Goal: Task Accomplishment & Management: Manage account settings

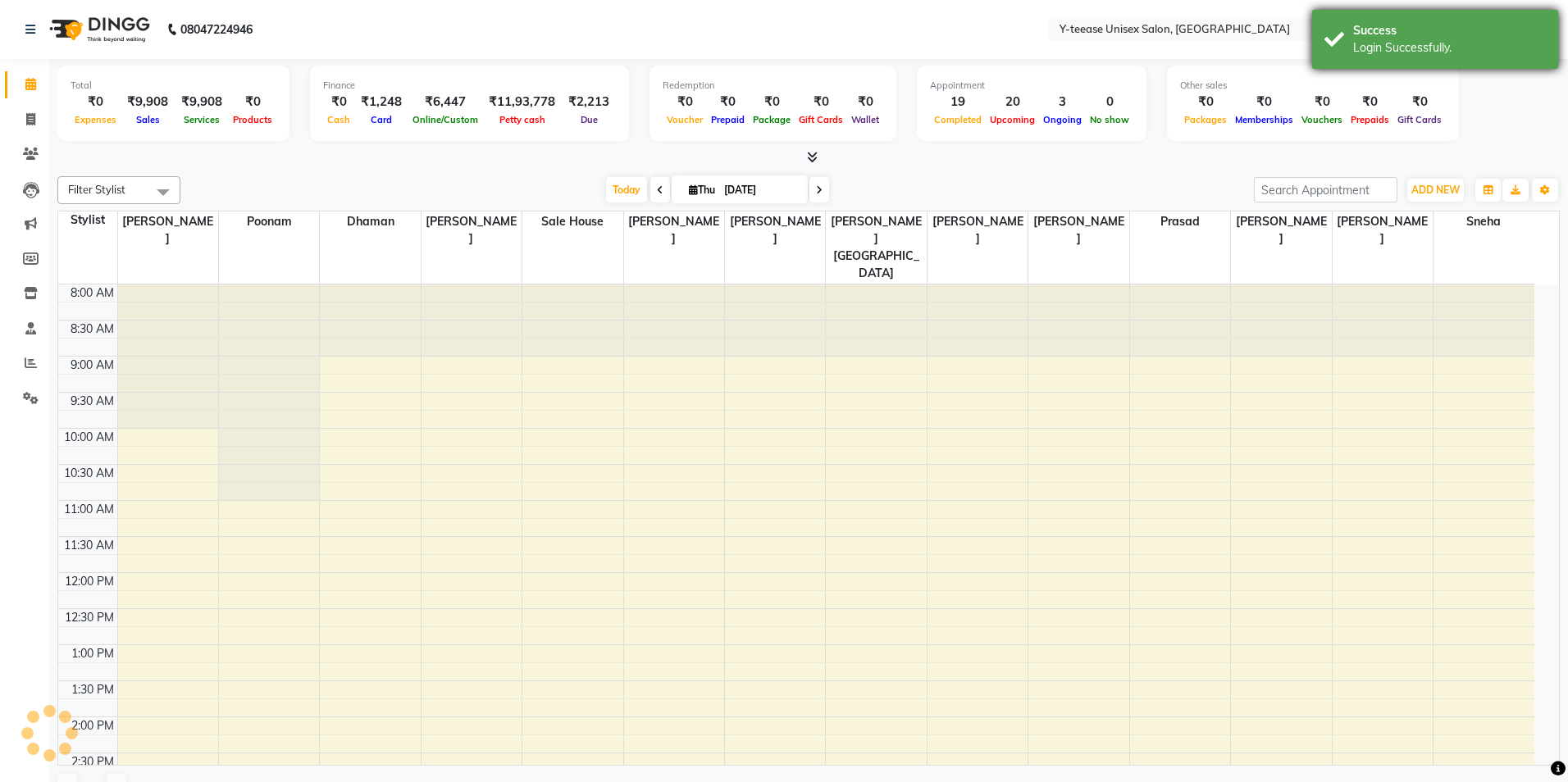
click at [1496, 35] on div "Success" at bounding box center [1449, 30] width 193 height 17
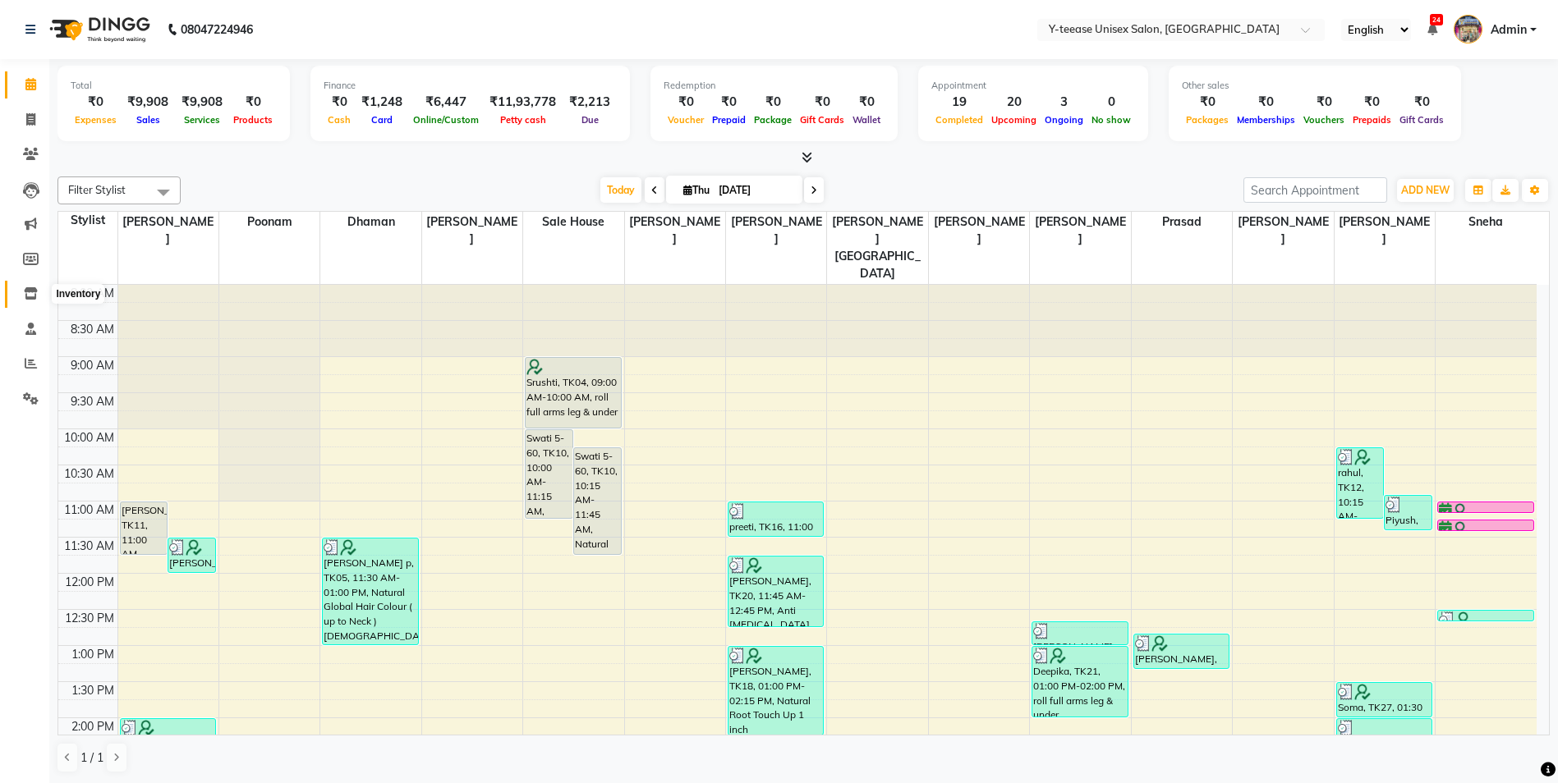
click at [29, 295] on icon at bounding box center [31, 293] width 14 height 12
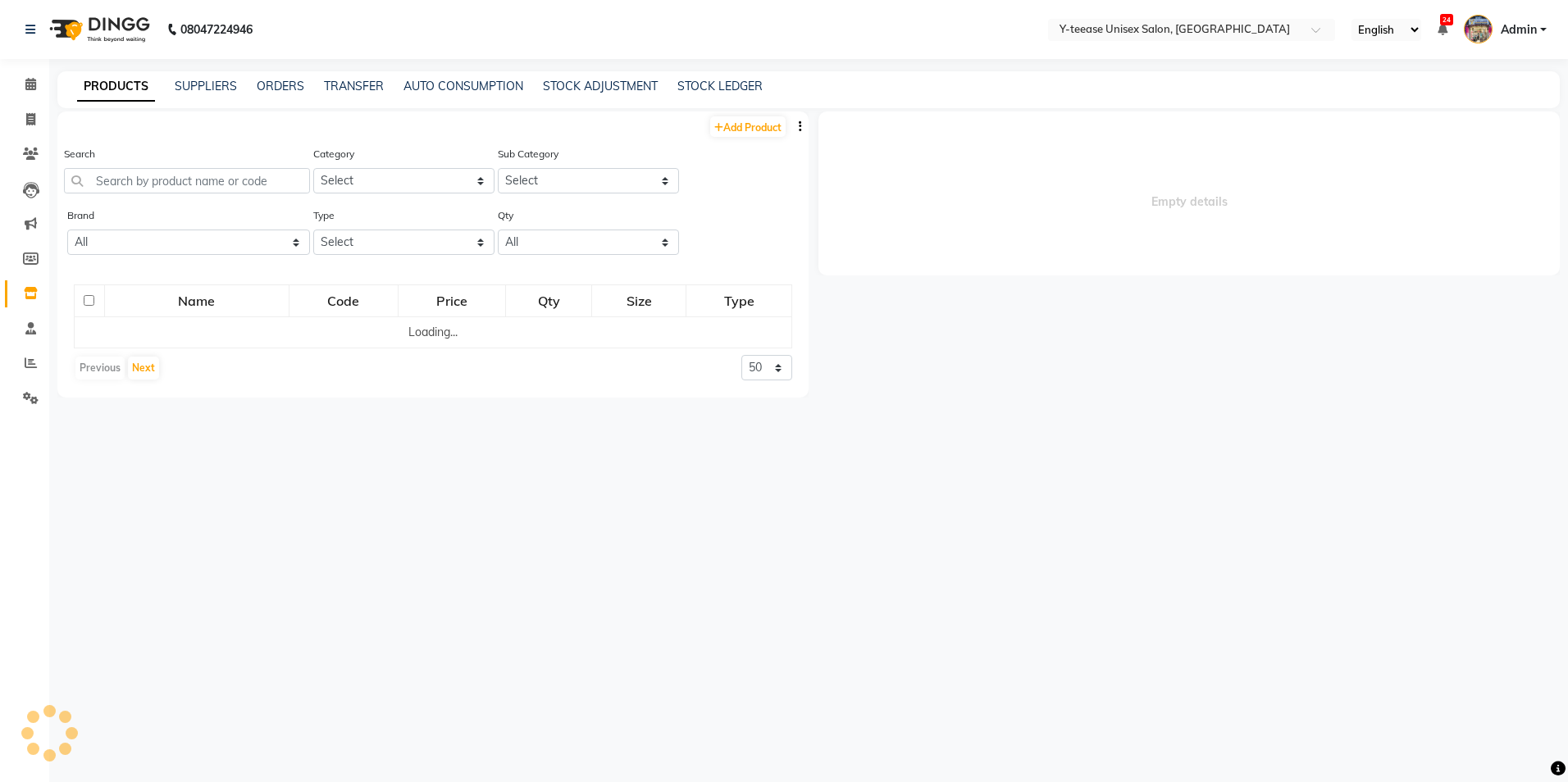
select select
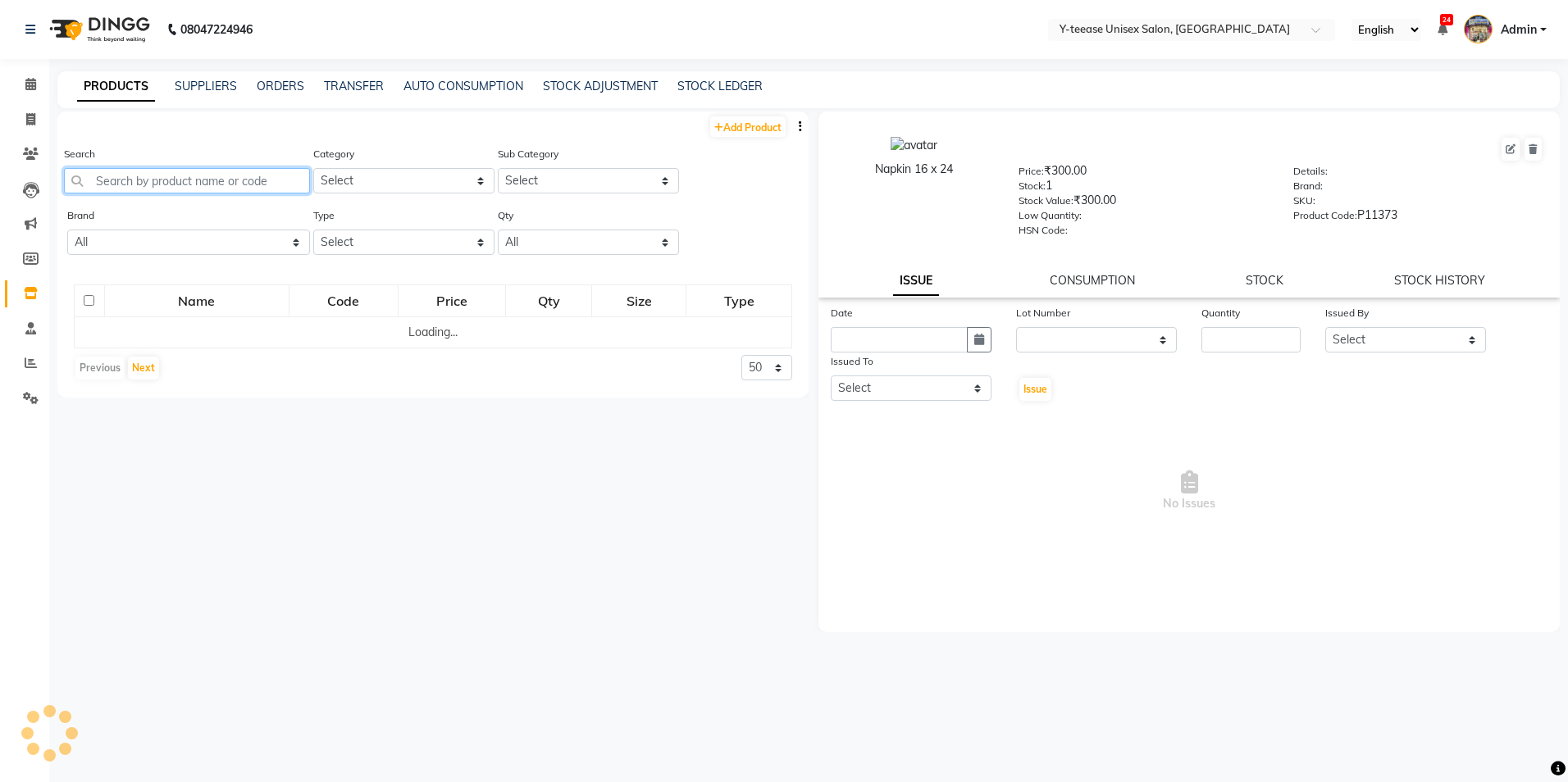
click at [198, 187] on input "text" at bounding box center [187, 180] width 246 height 25
type input "WAX POW"
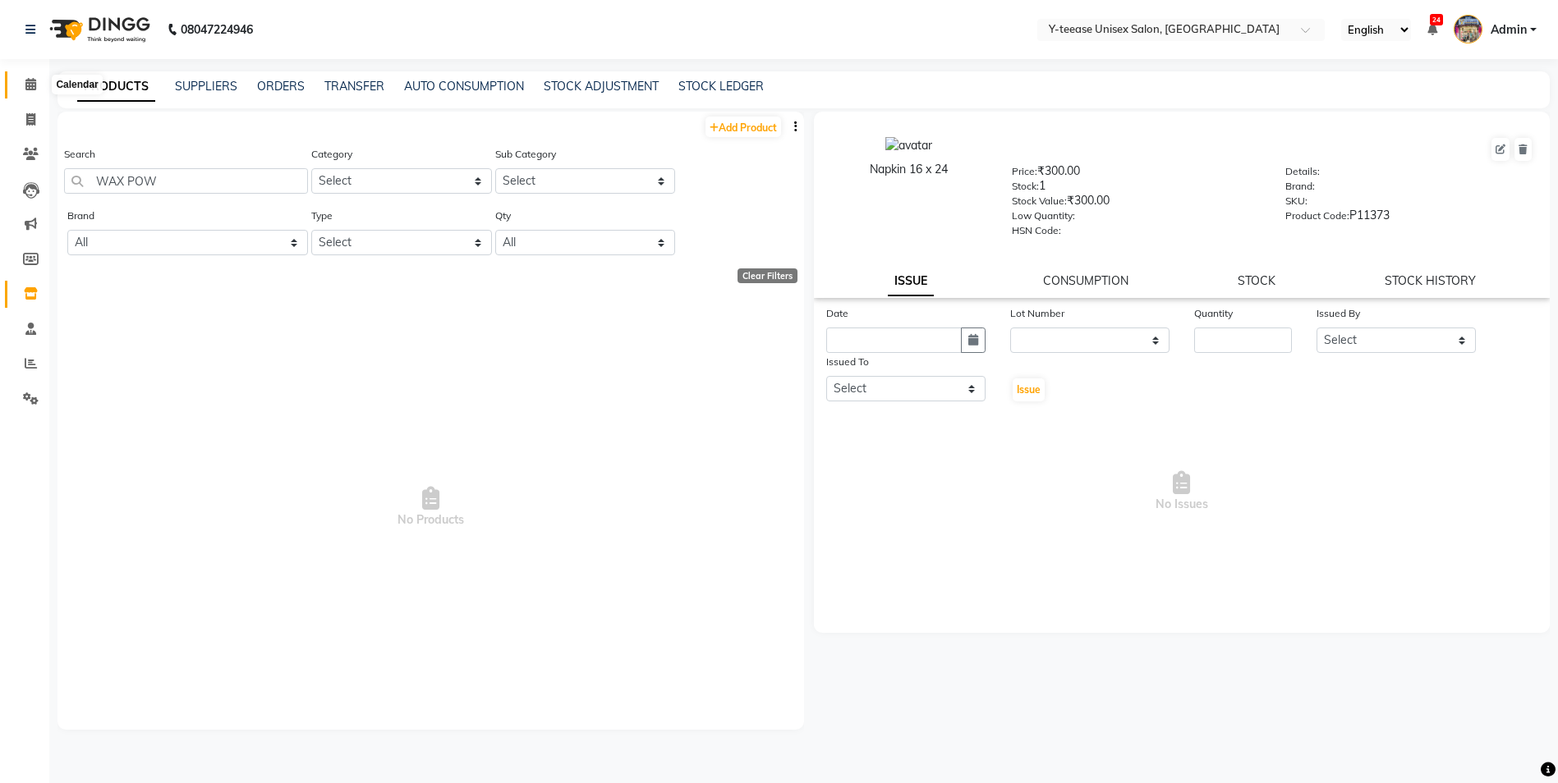
drag, startPoint x: 27, startPoint y: 85, endPoint x: 41, endPoint y: 90, distance: 14.8
click at [27, 85] on icon at bounding box center [30, 84] width 11 height 12
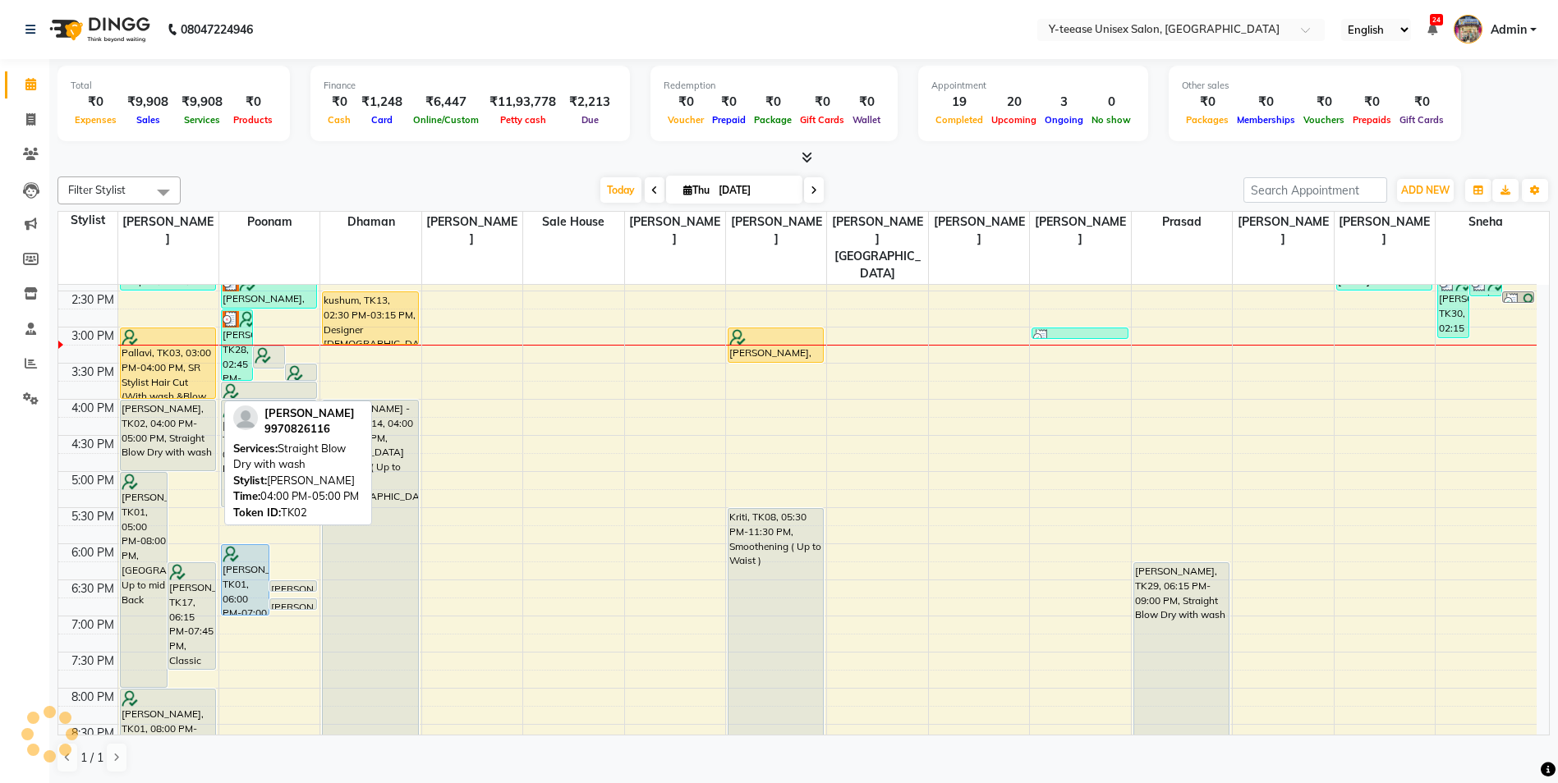
scroll to position [493, 0]
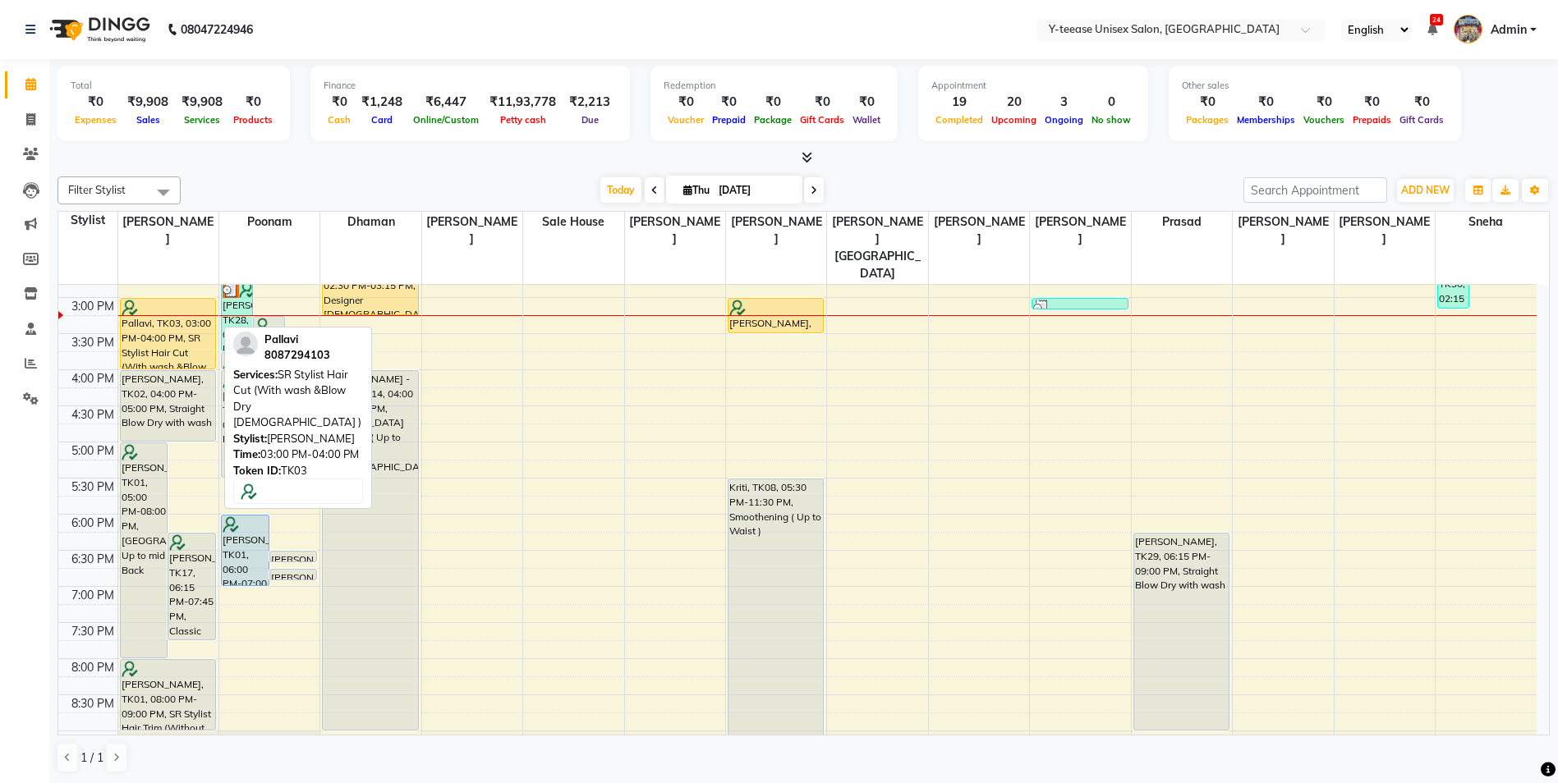
click at [168, 303] on div "Pallavi, TK03, 03:00 PM-04:00 PM, SR Stylist Hair Cut (With wash &Blow Dry [DEM…" at bounding box center [168, 334] width 94 height 70
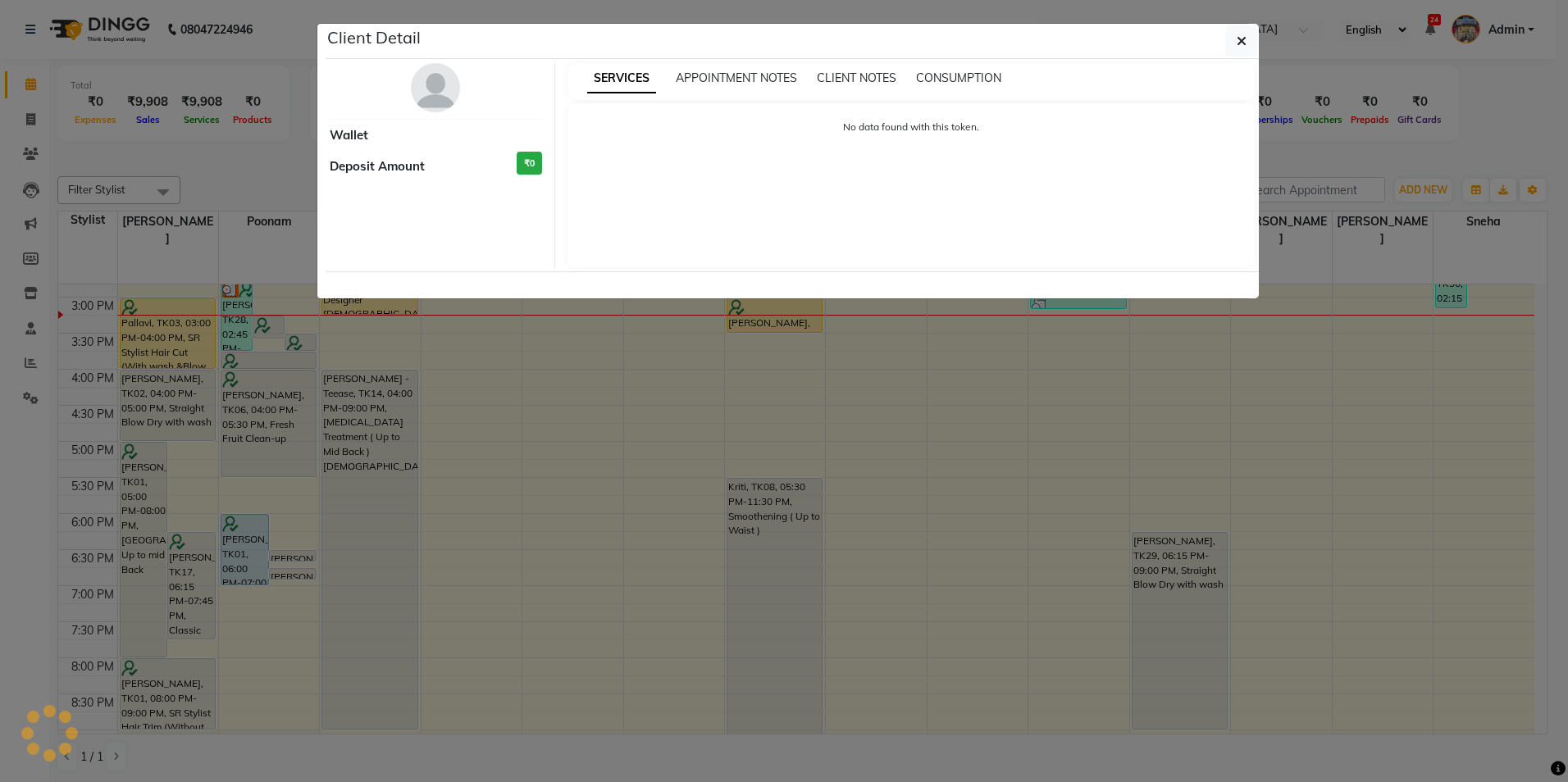
select select "1"
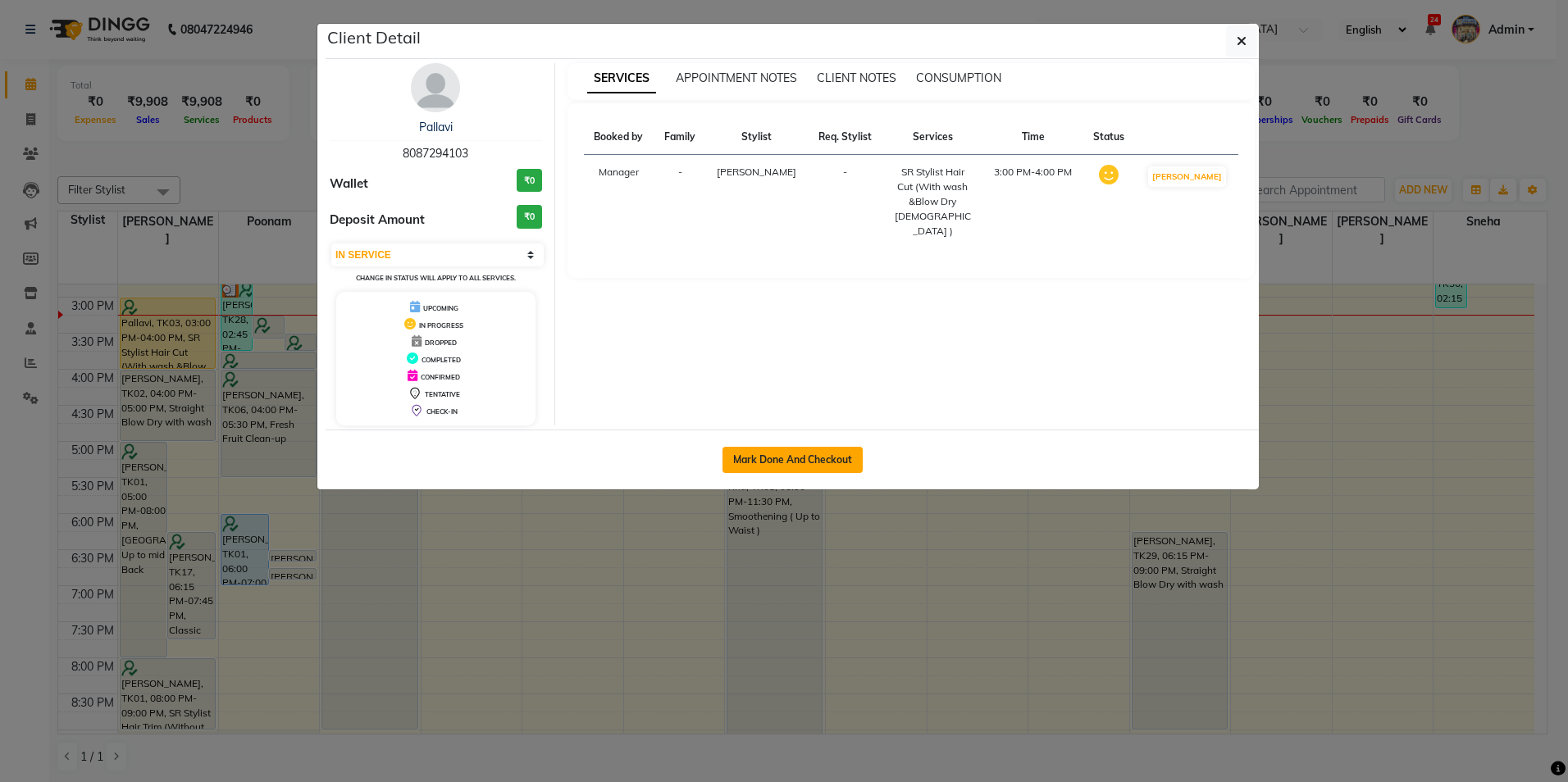
click at [787, 459] on button "Mark Done And Checkout" at bounding box center [792, 460] width 140 height 26
select select "service"
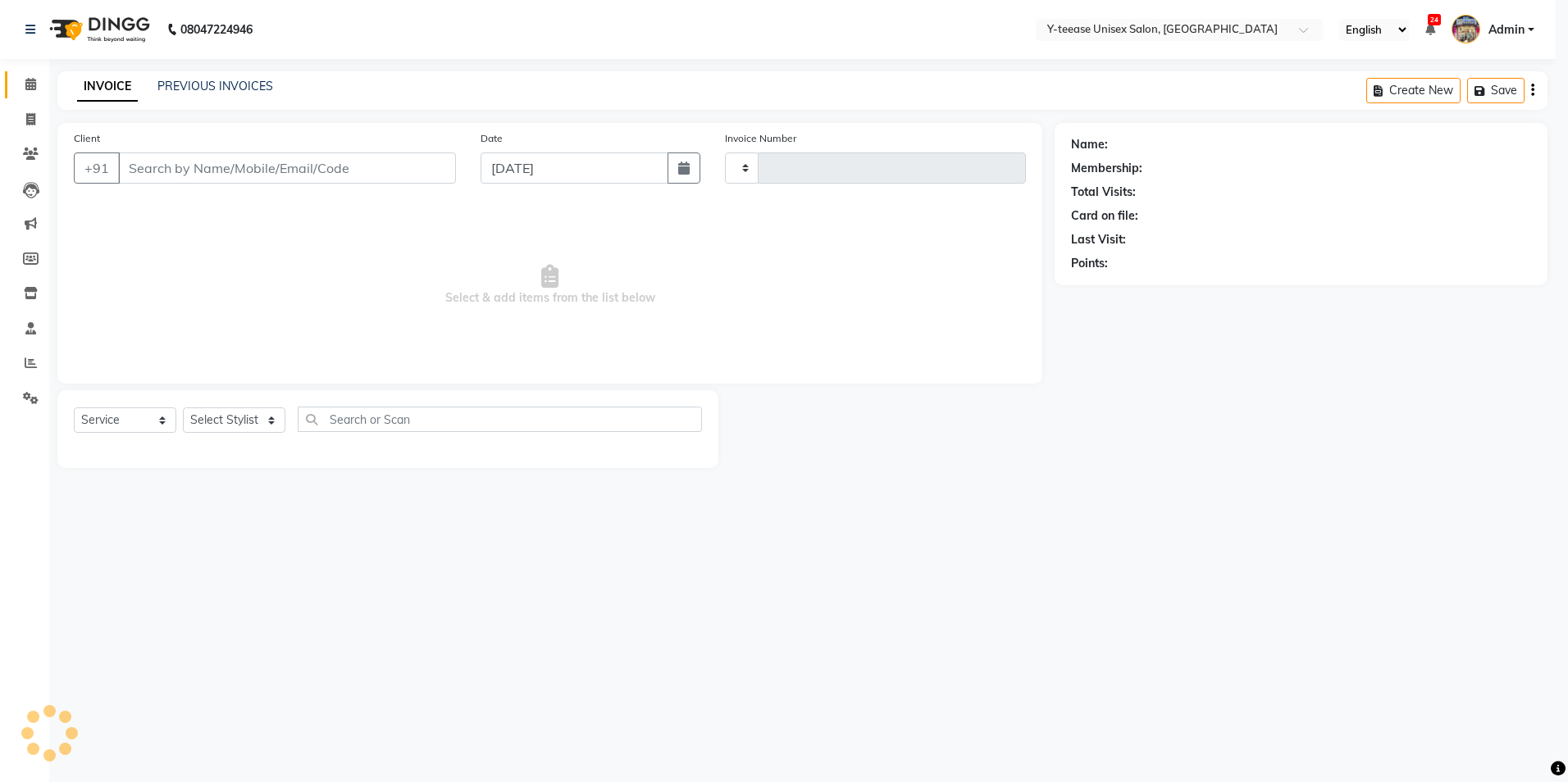
type input "7027"
select select "4"
type input "8087294103"
select select "56"
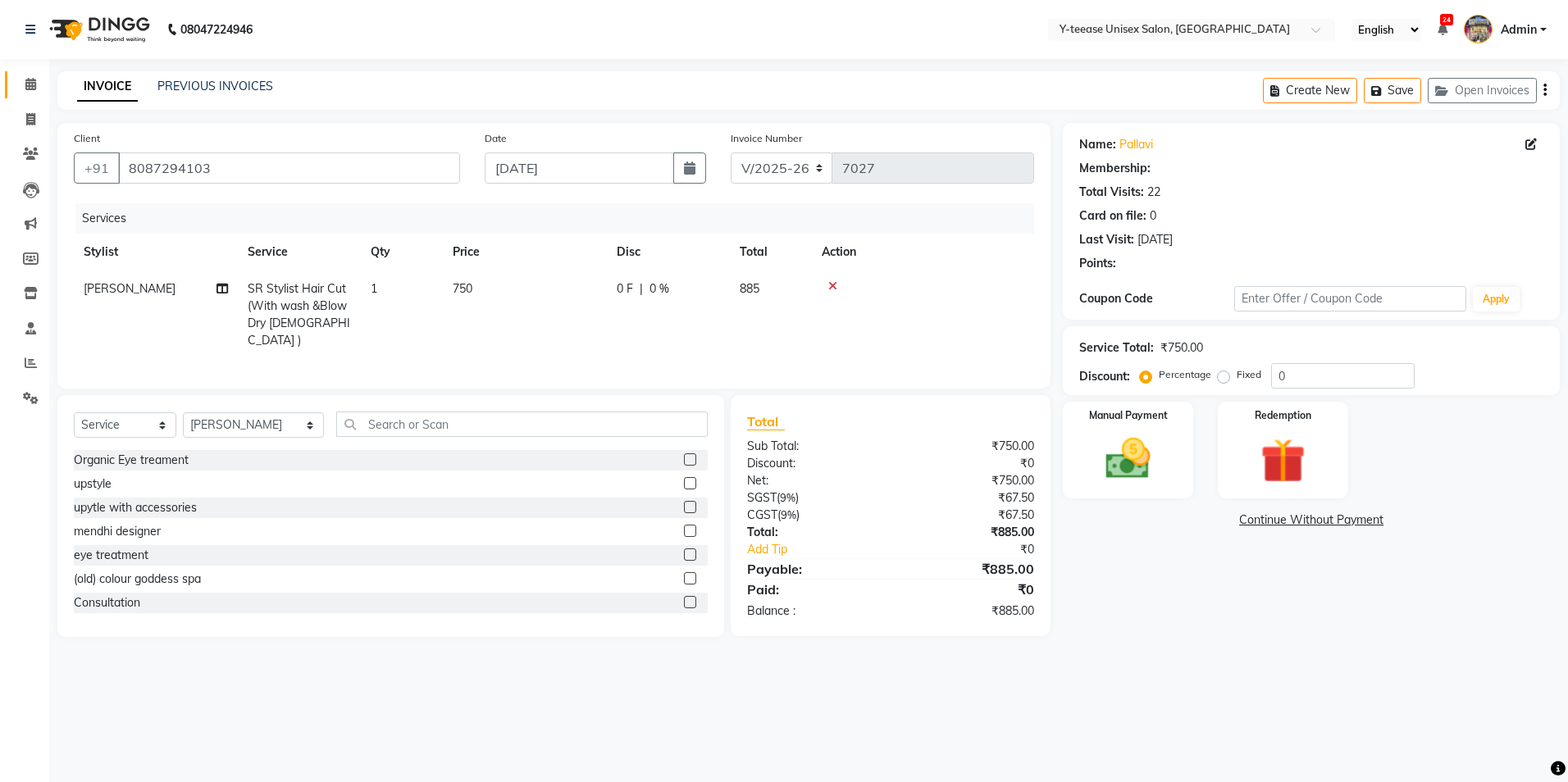
type input "20"
select select "1: Object"
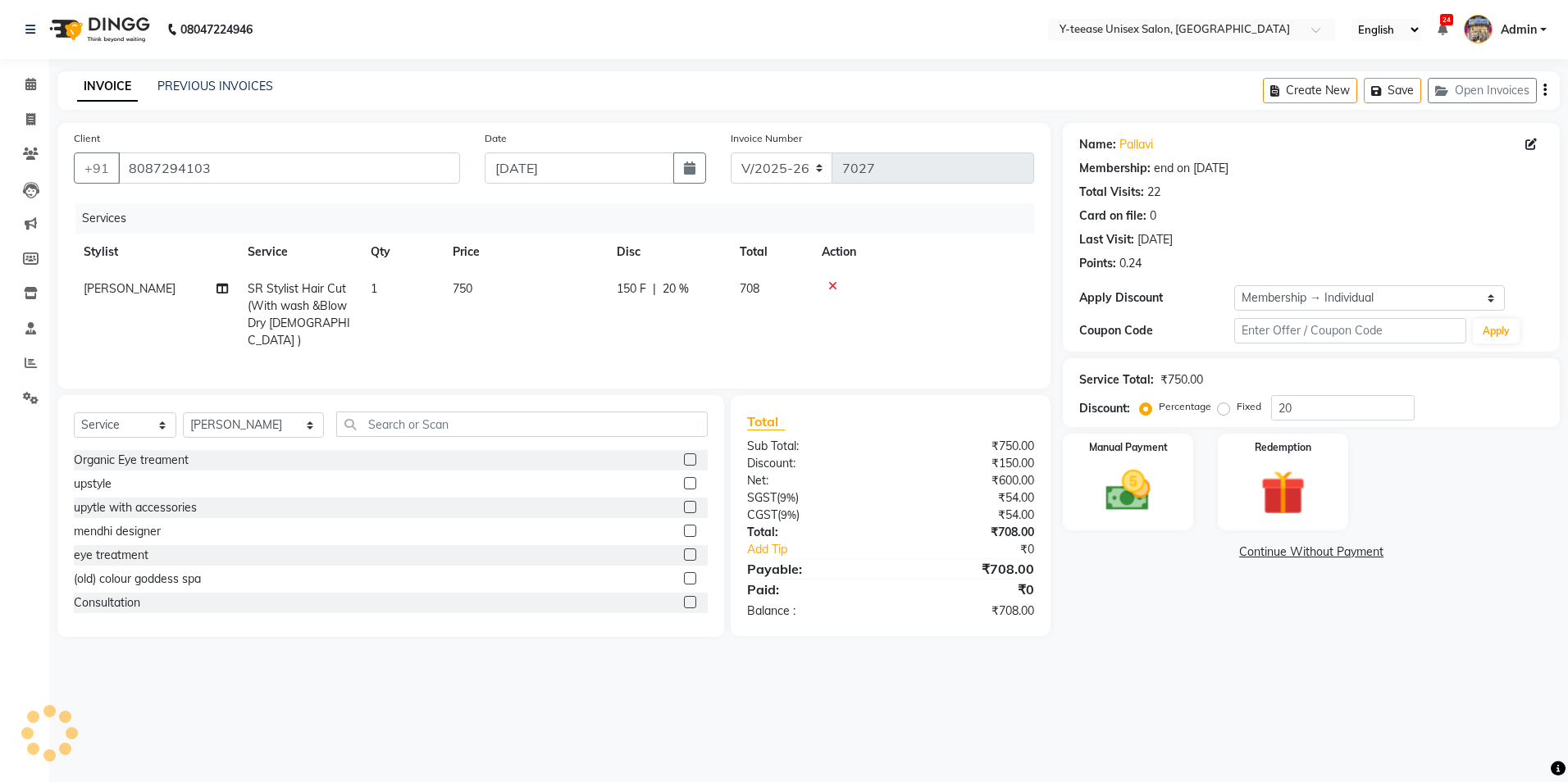
click at [319, 302] on span "SR Stylist Hair Cut (With wash &Blow Dry [DEMOGRAPHIC_DATA] )" at bounding box center [299, 315] width 103 height 67
select select "56"
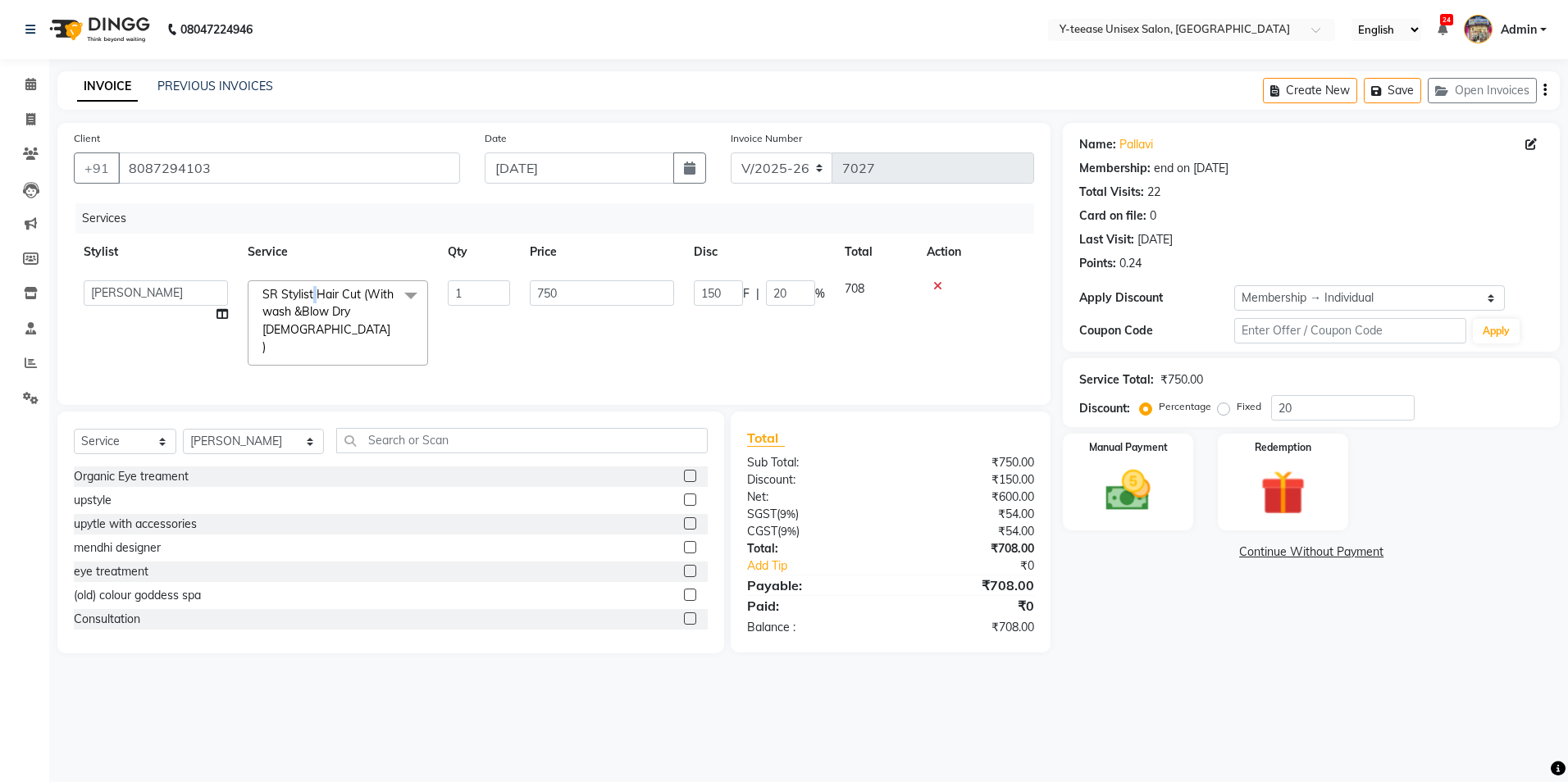
click at [315, 302] on span "SR Stylist Hair Cut (With wash &Blow Dry [DEMOGRAPHIC_DATA] ) x" at bounding box center [331, 322] width 145 height 71
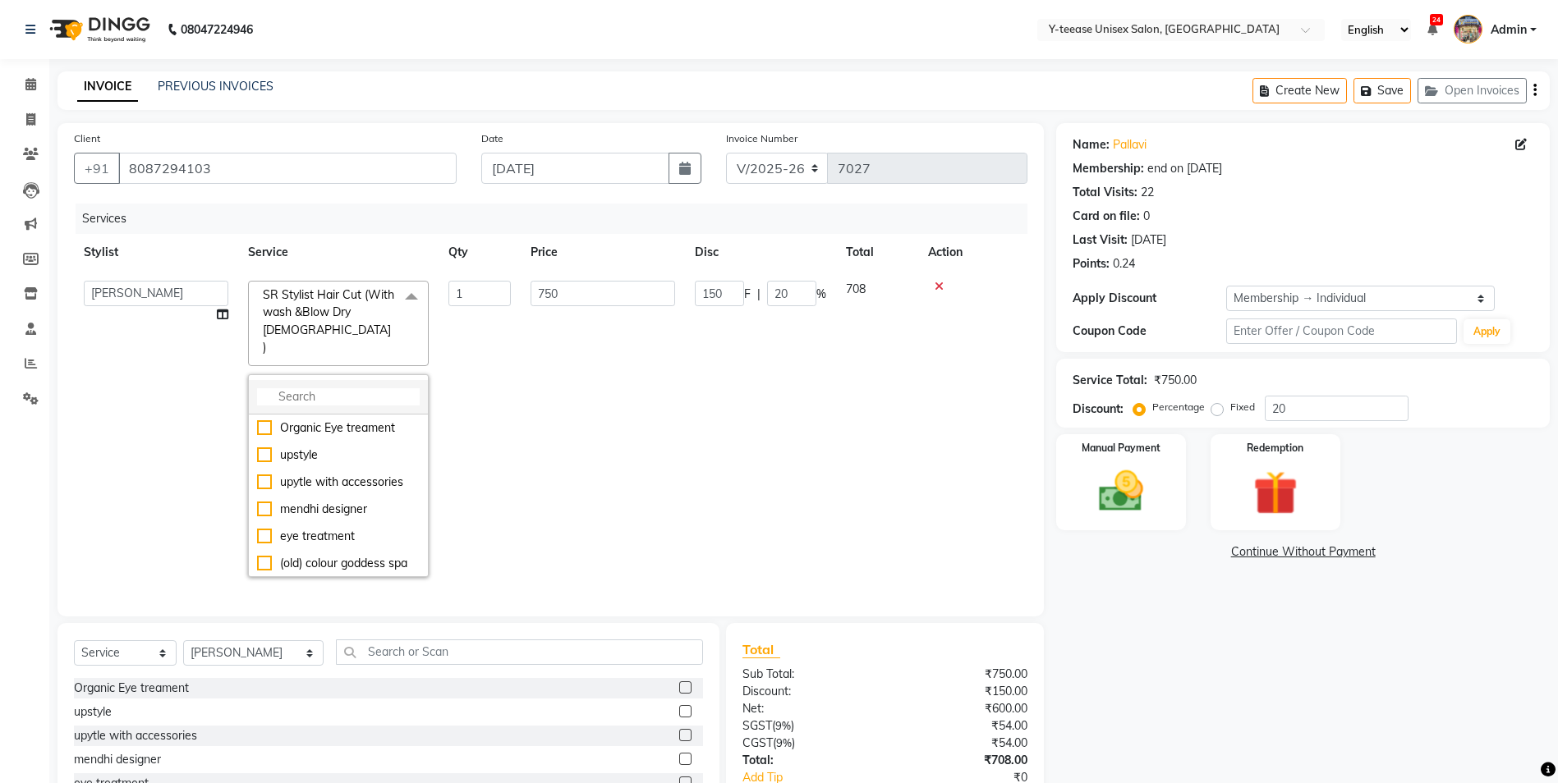
click at [330, 380] on li at bounding box center [338, 397] width 179 height 34
click at [329, 388] on input "multiselect-search" at bounding box center [338, 396] width 163 height 17
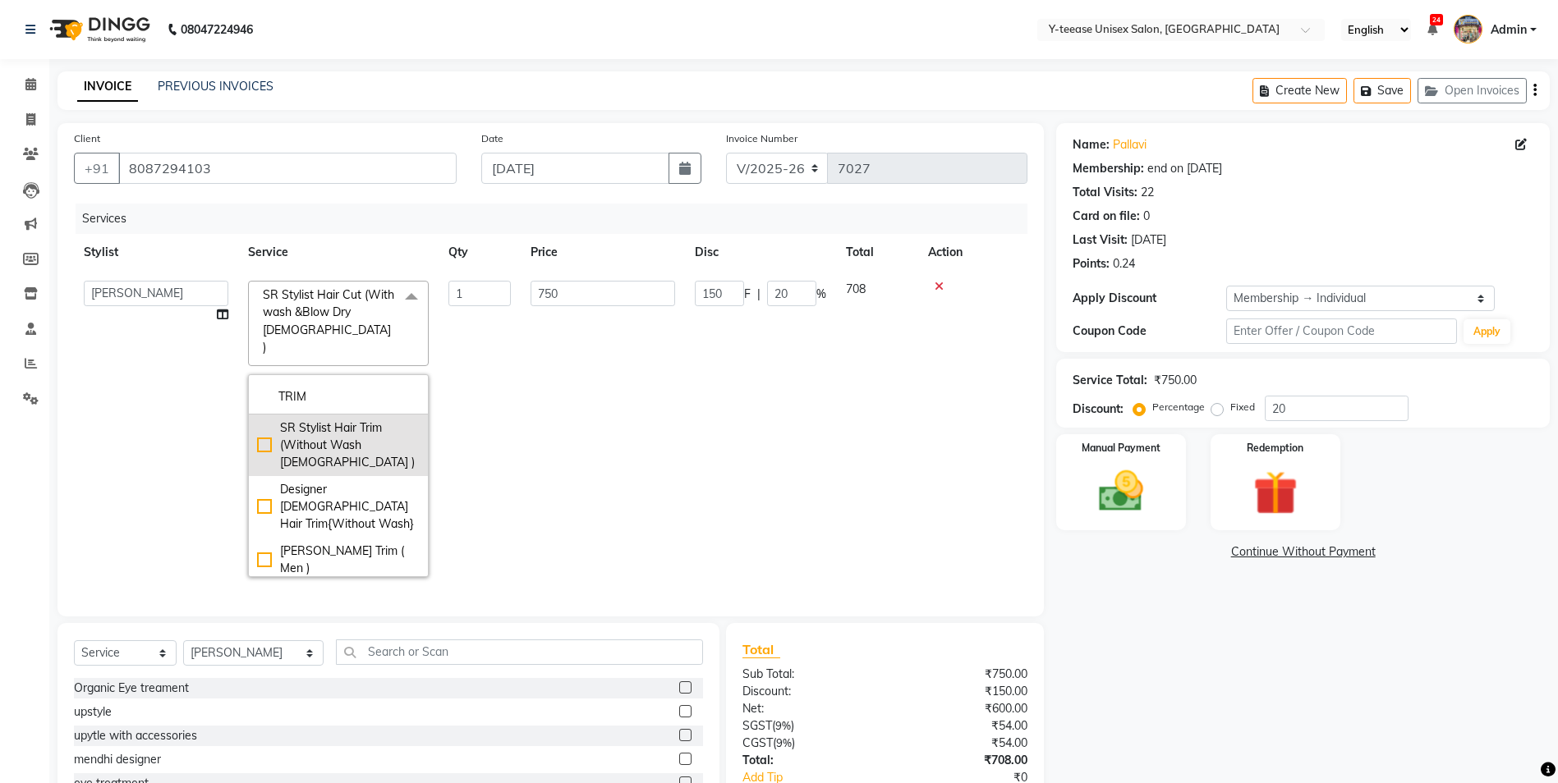
type input "TRIM"
click at [366, 430] on div "SR Stylist Hair Trim (Without Wash [DEMOGRAPHIC_DATA] )" at bounding box center [338, 446] width 163 height 52
checkbox input "true"
type input "330"
type input "66"
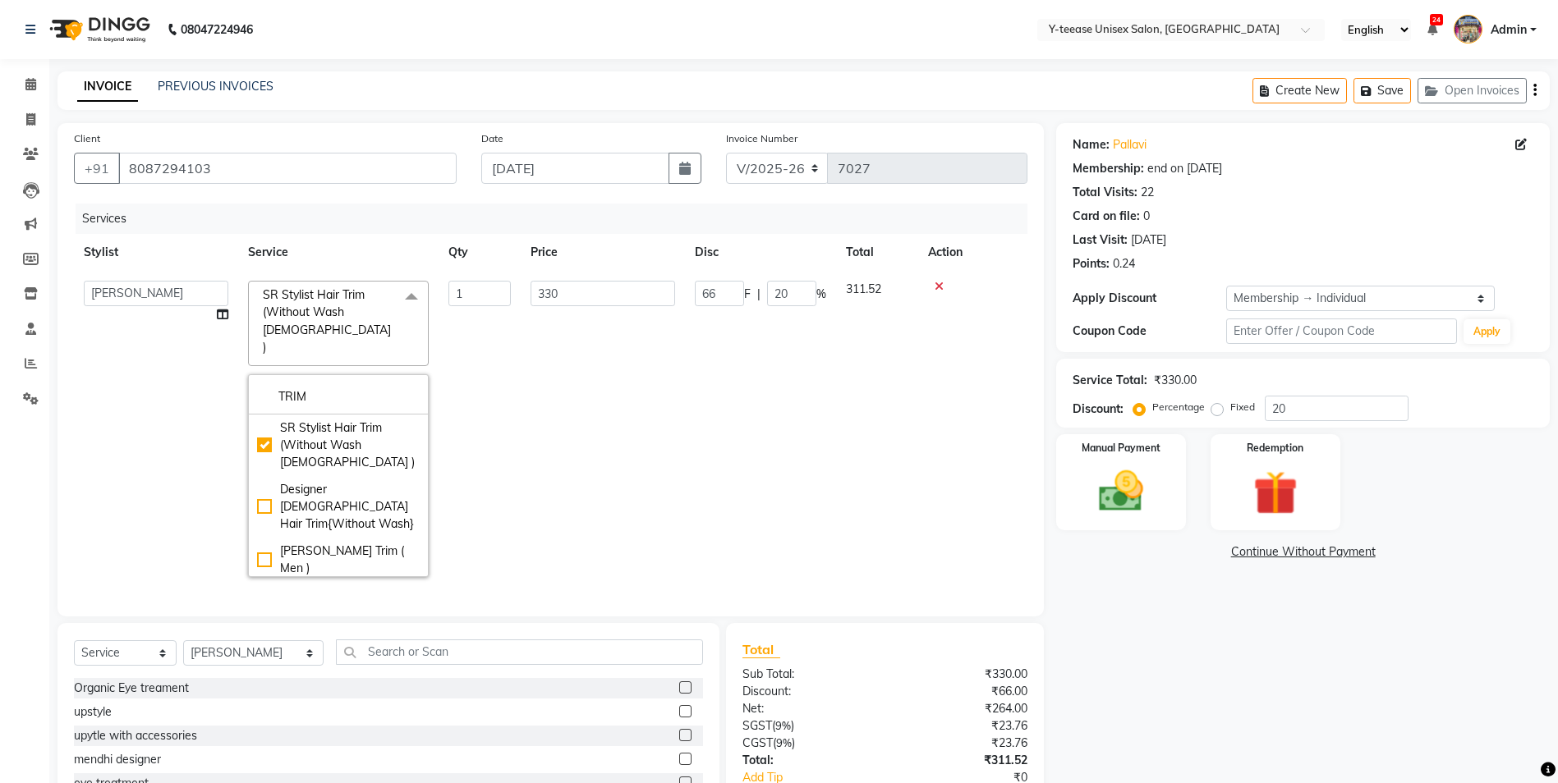
click at [581, 434] on td "330" at bounding box center [603, 429] width 164 height 316
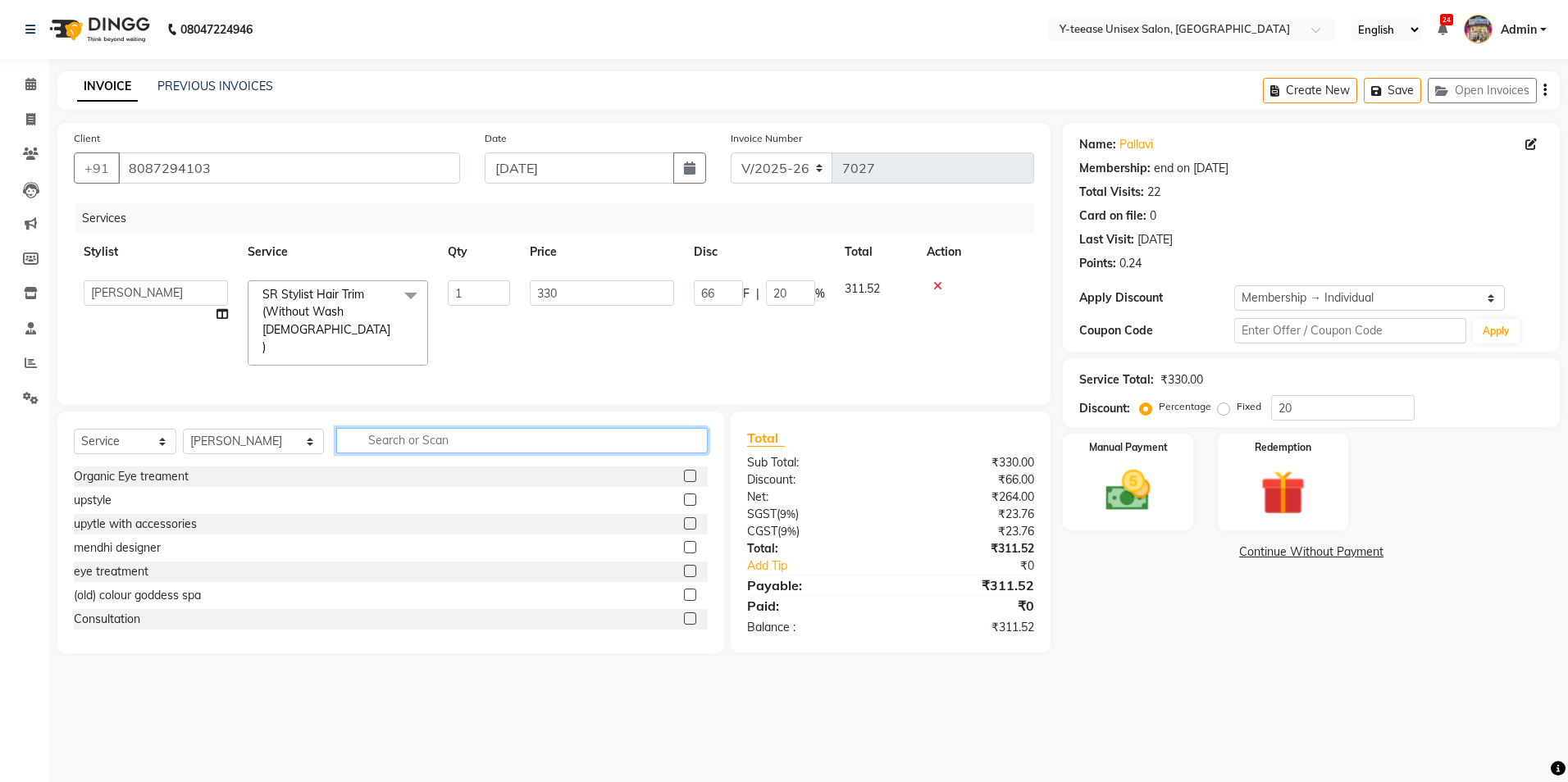
click at [410, 442] on input "text" at bounding box center [522, 440] width 372 height 25
type input "FRIN"
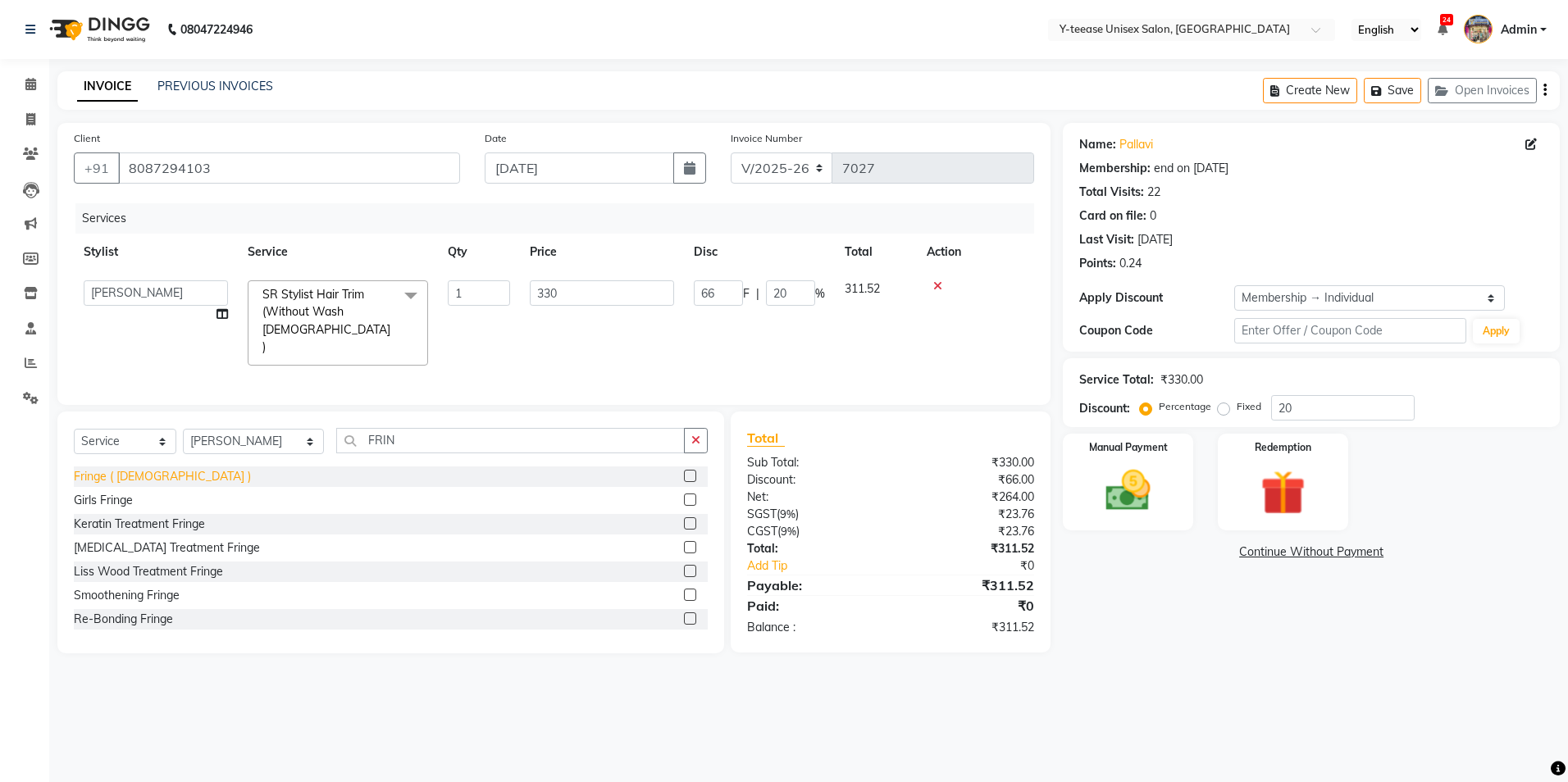
click at [122, 469] on div "Fringe ( [DEMOGRAPHIC_DATA] )" at bounding box center [162, 476] width 177 height 17
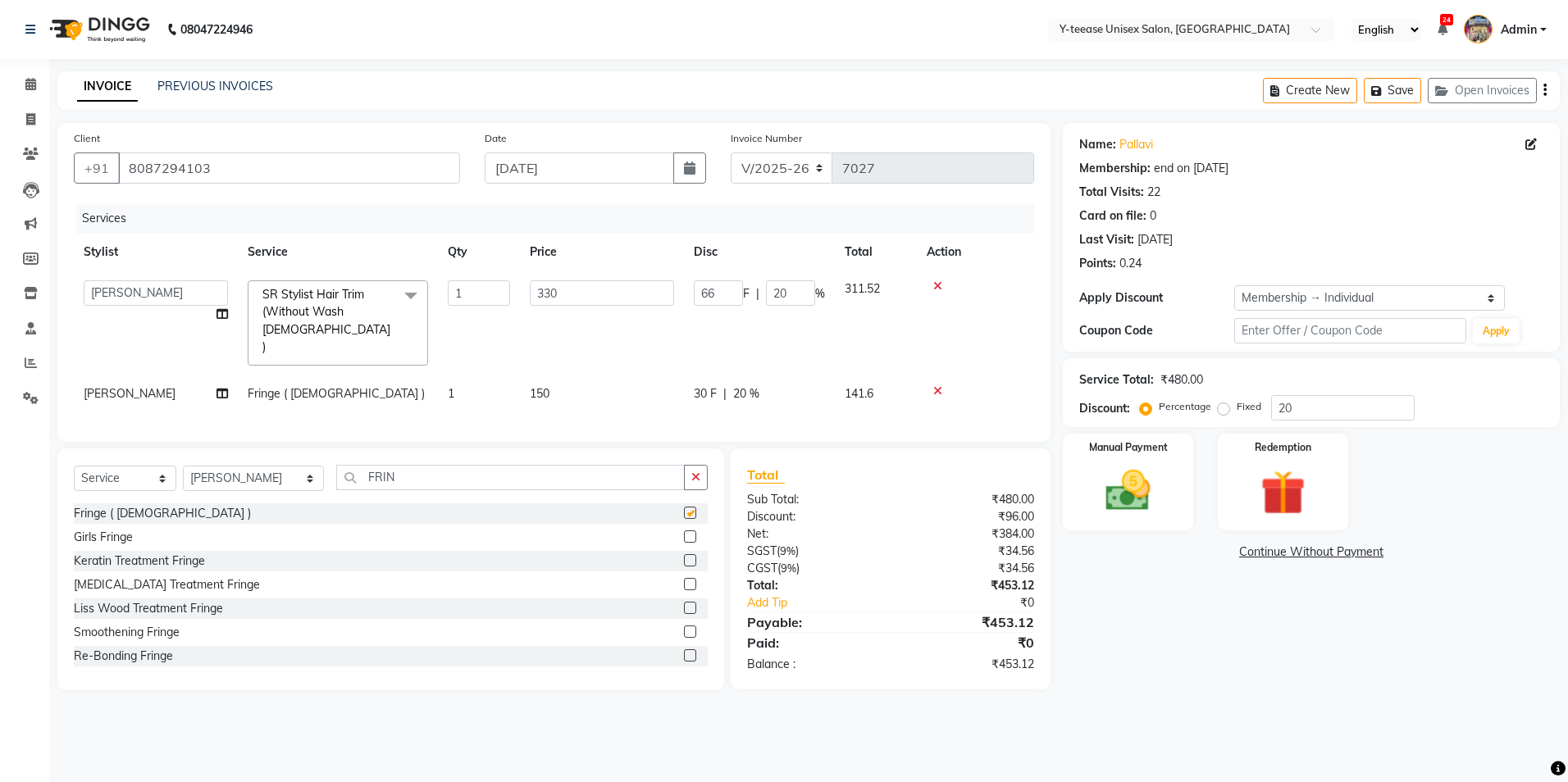
checkbox input "false"
drag, startPoint x: 1303, startPoint y: 410, endPoint x: 1295, endPoint y: 393, distance: 18.8
click at [1304, 407] on input "20" at bounding box center [1343, 407] width 144 height 25
type input "2"
type input "6.6"
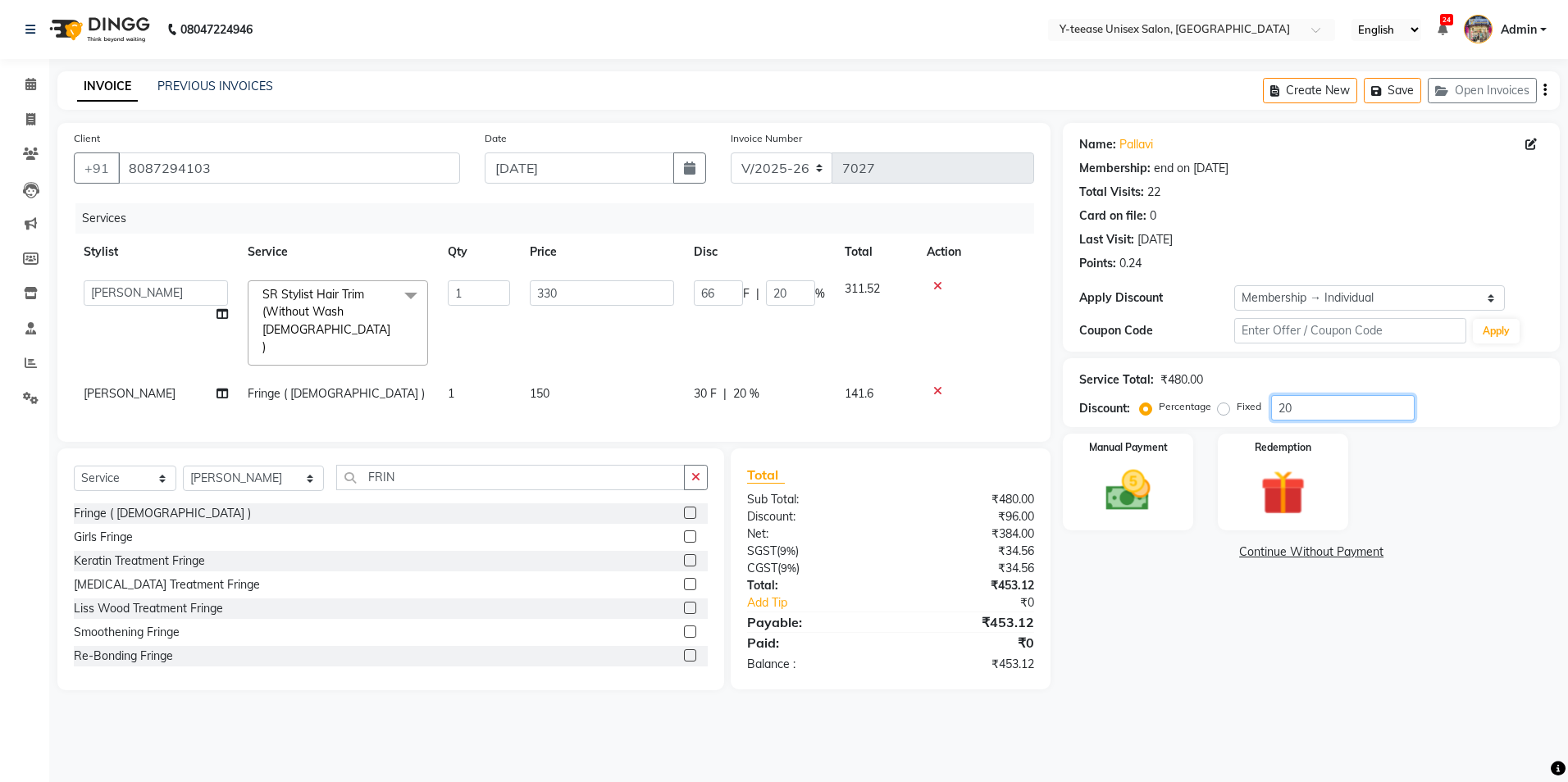
type input "2"
type input "0"
click at [1108, 519] on div "Manual Payment" at bounding box center [1128, 482] width 135 height 101
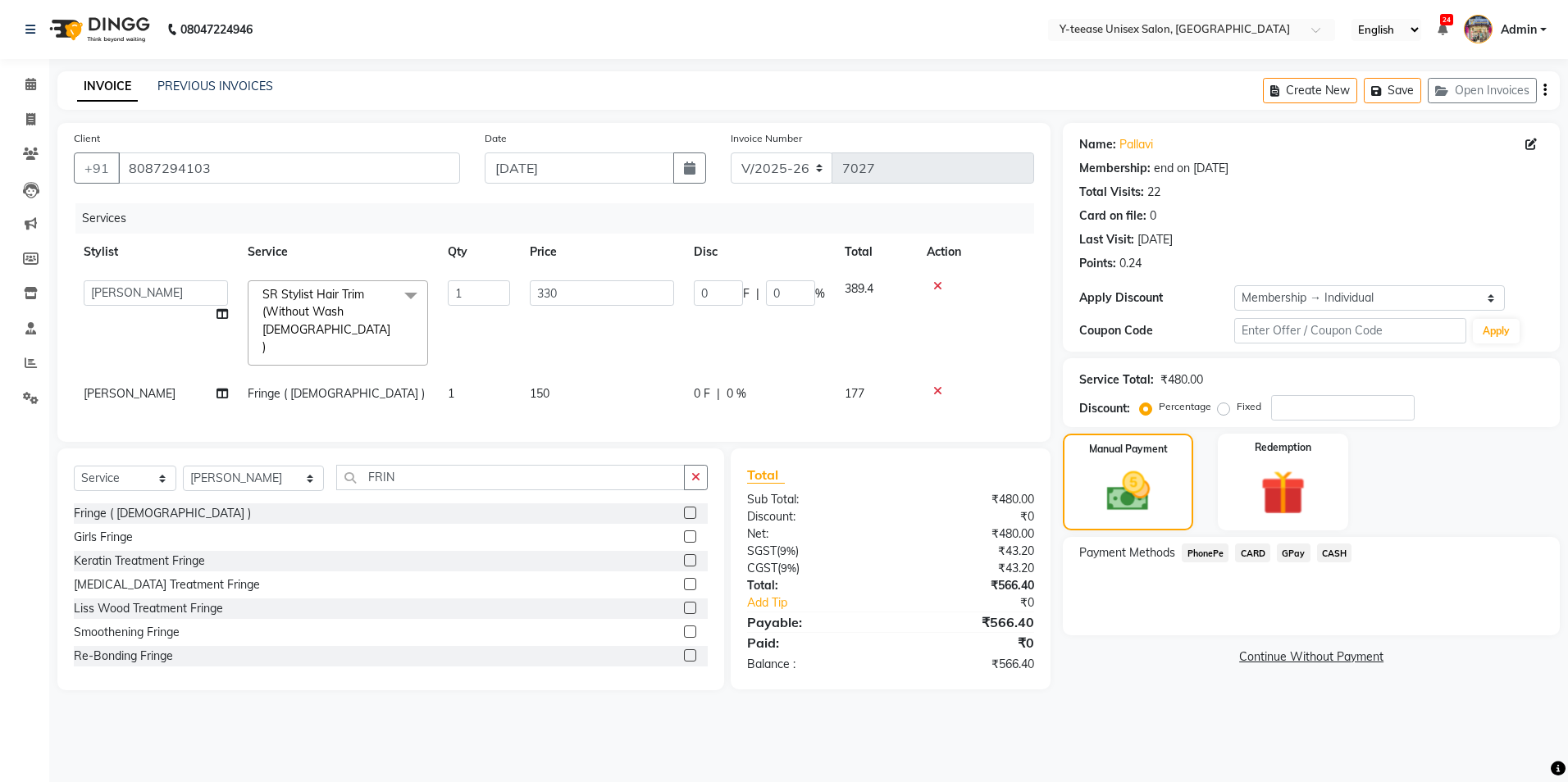
click at [1300, 560] on span "GPay" at bounding box center [1294, 552] width 34 height 19
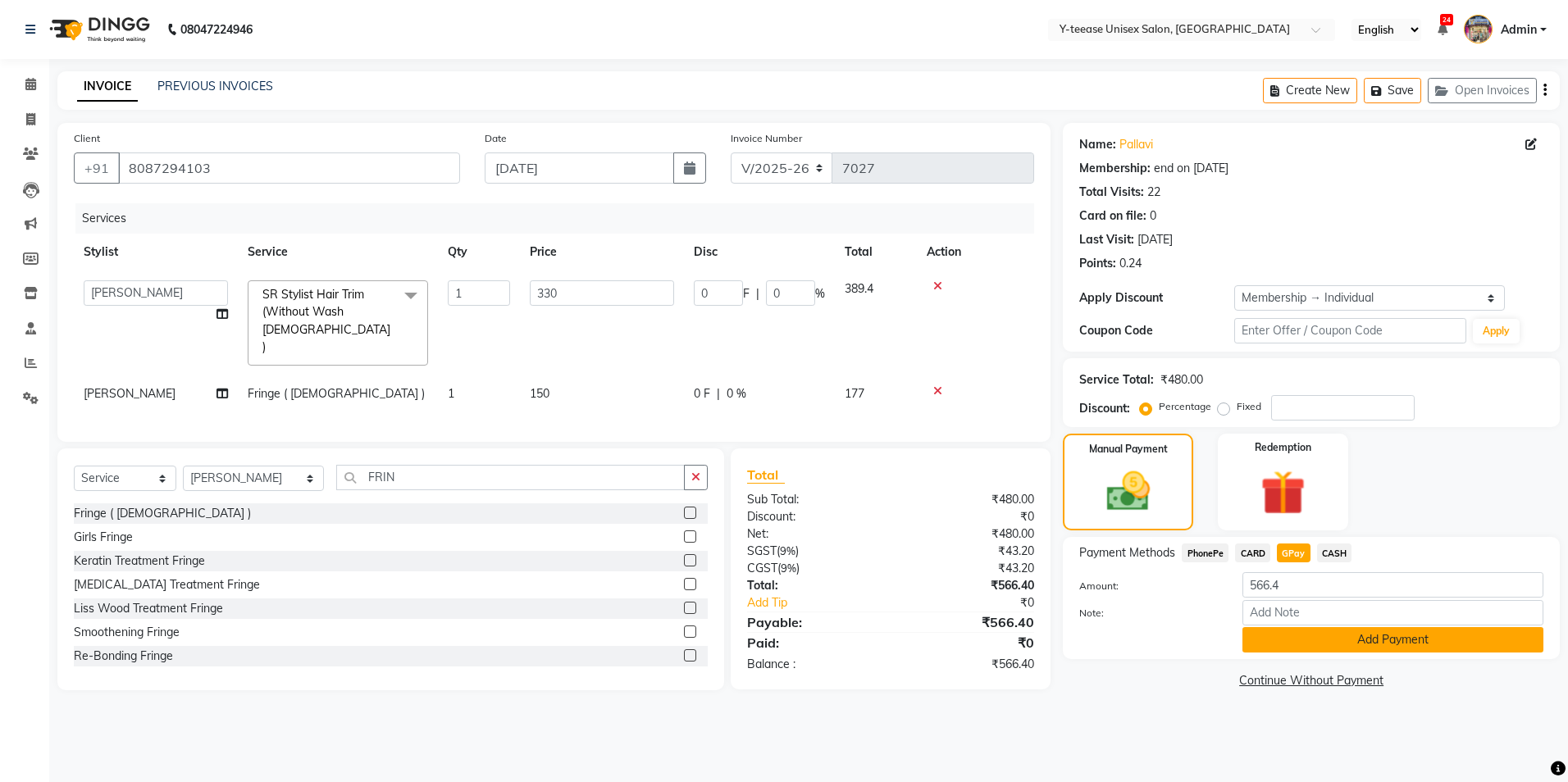
click at [1345, 638] on button "Add Payment" at bounding box center [1392, 639] width 301 height 25
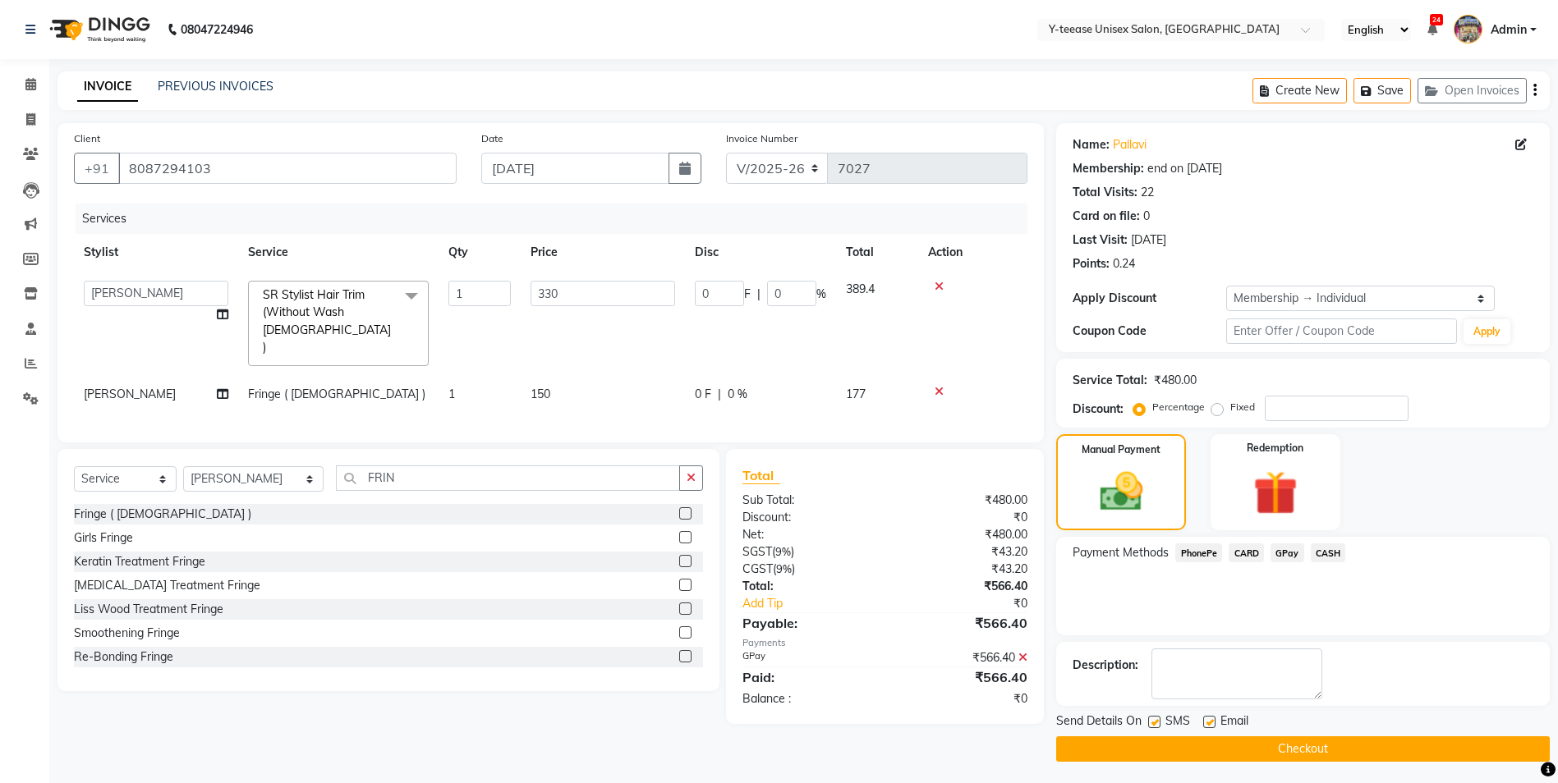
scroll to position [3, 0]
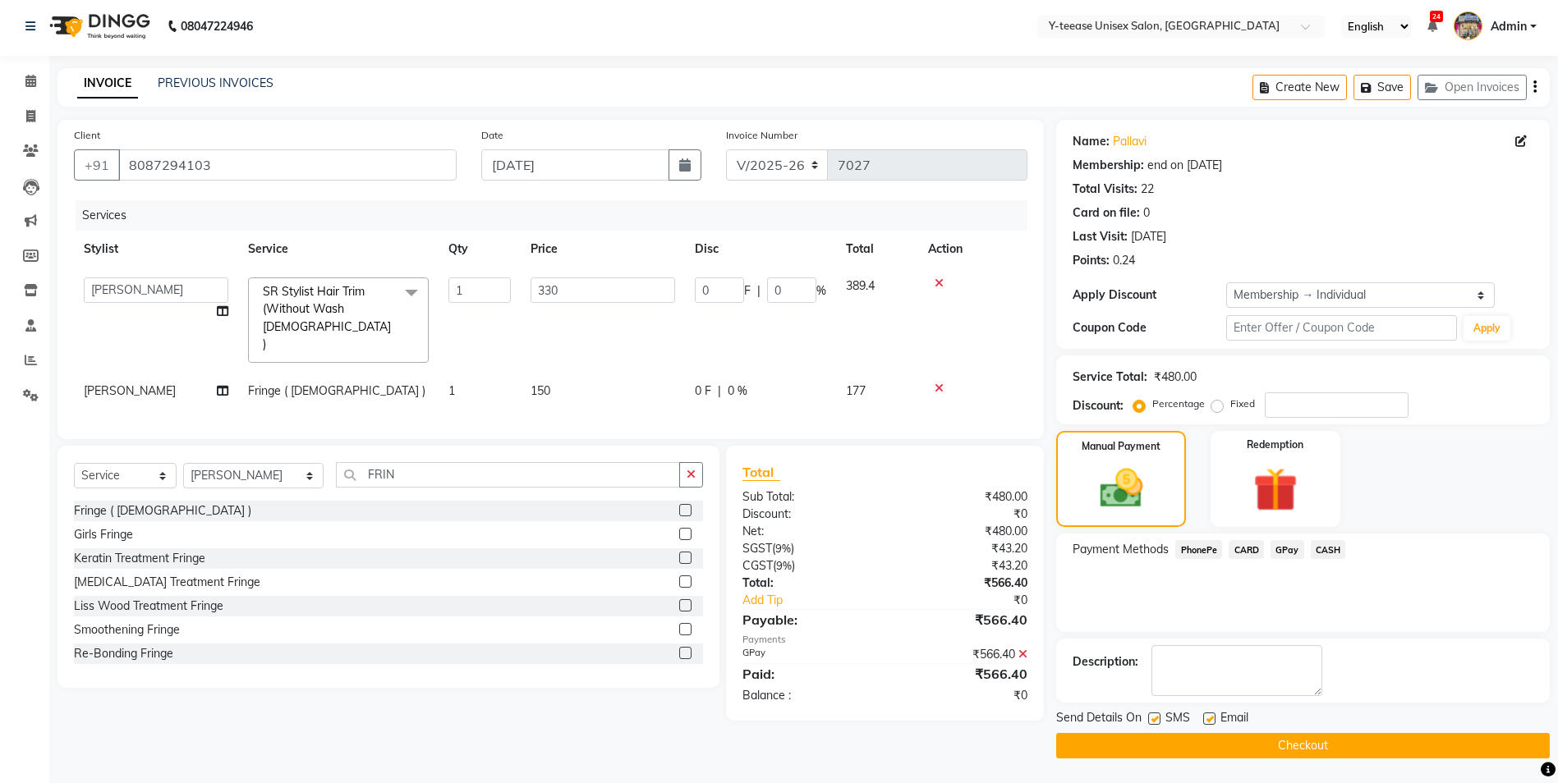
click at [1316, 741] on button "Checkout" at bounding box center [1303, 745] width 494 height 25
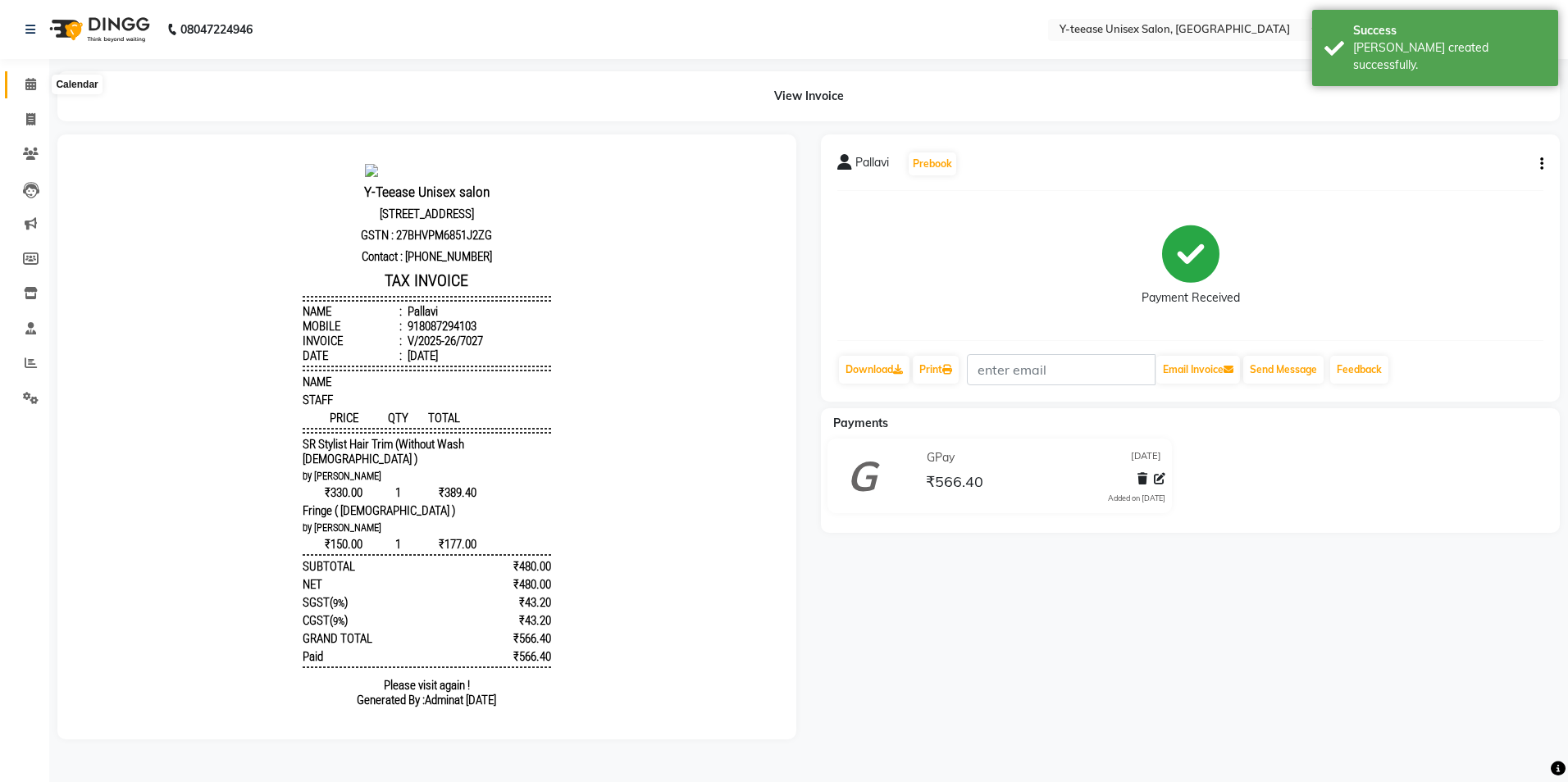
click at [26, 92] on span at bounding box center [30, 85] width 29 height 19
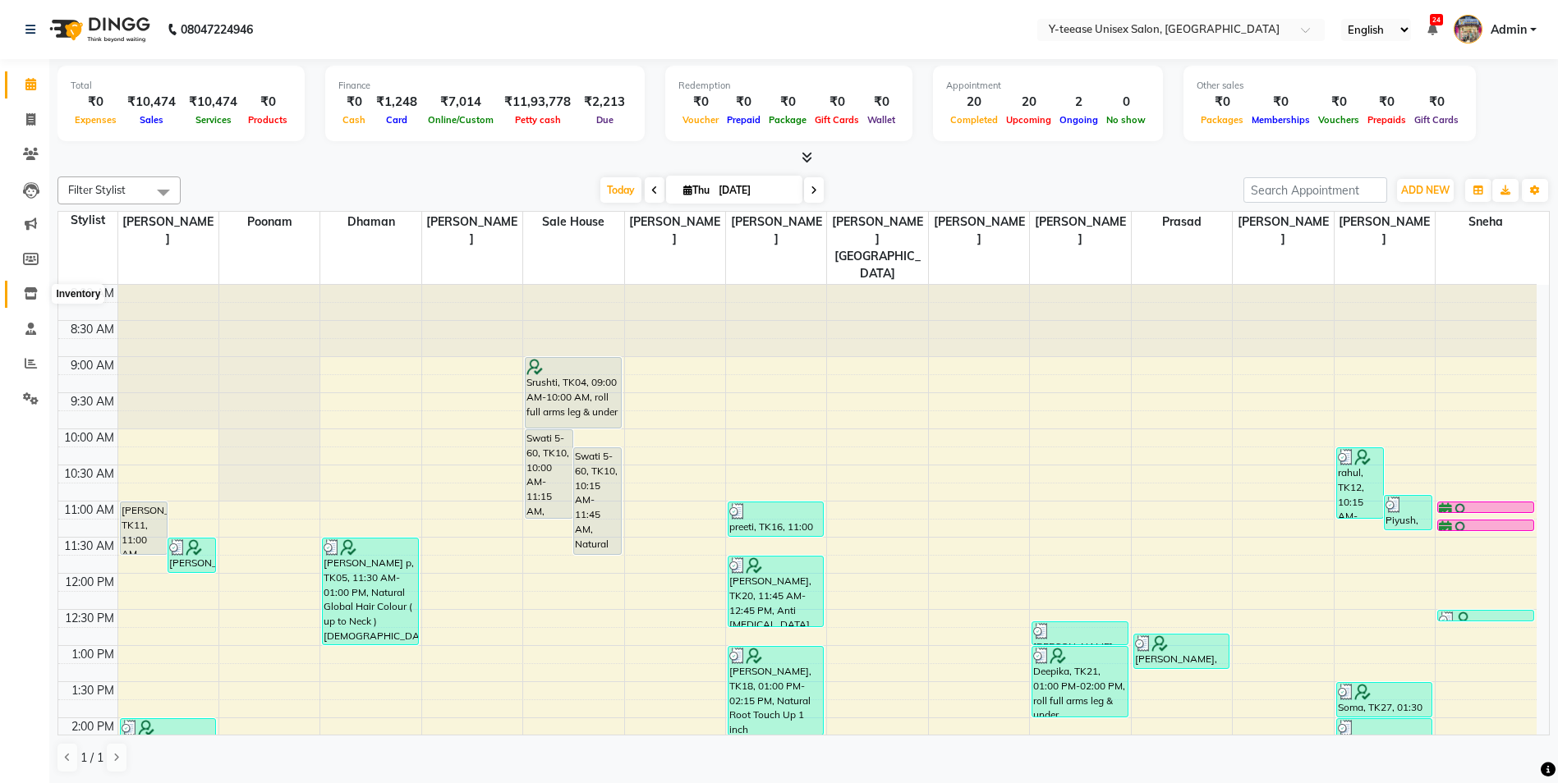
click at [32, 288] on icon at bounding box center [31, 293] width 14 height 12
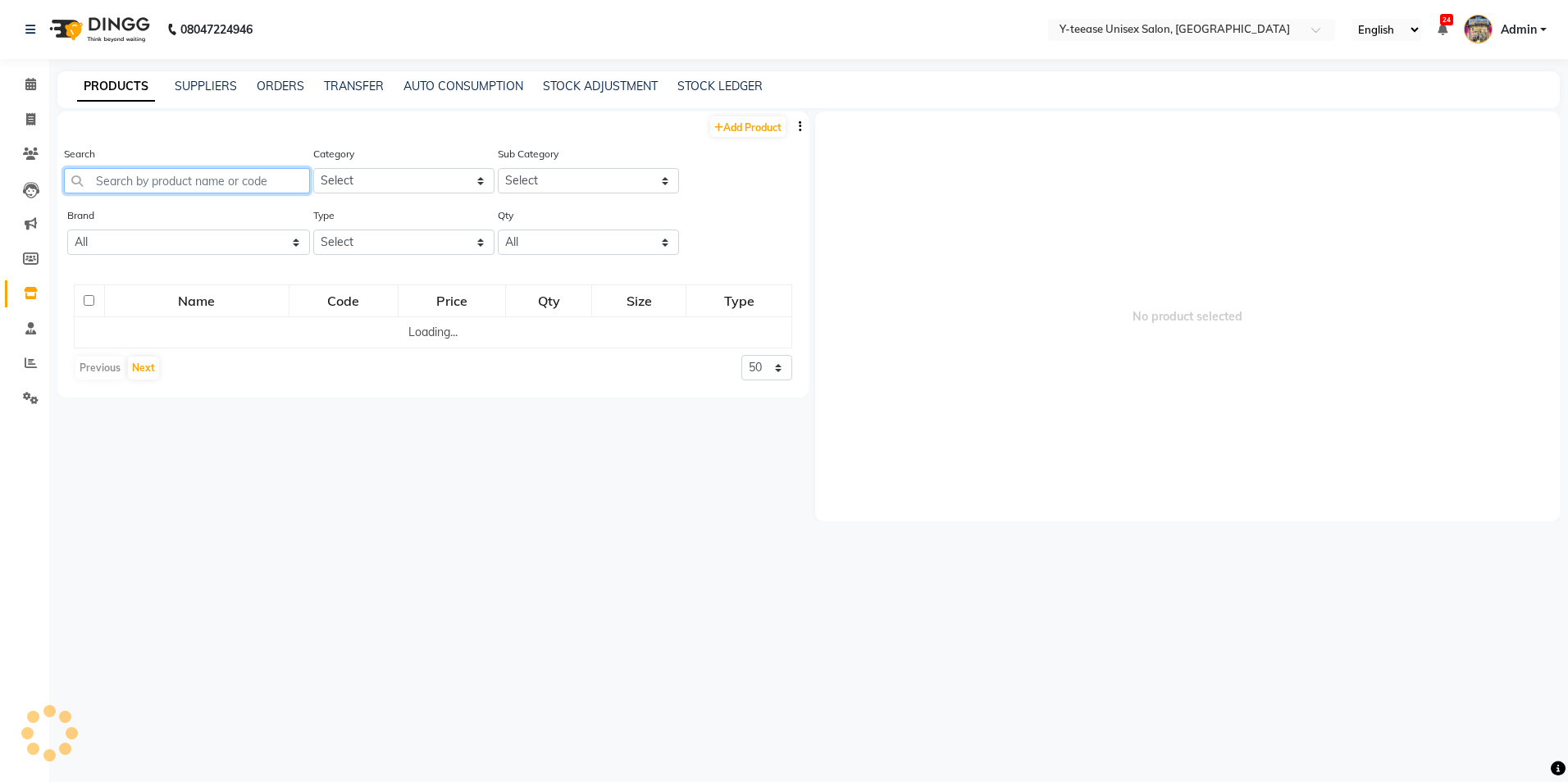
click at [163, 186] on input "text" at bounding box center [187, 180] width 246 height 25
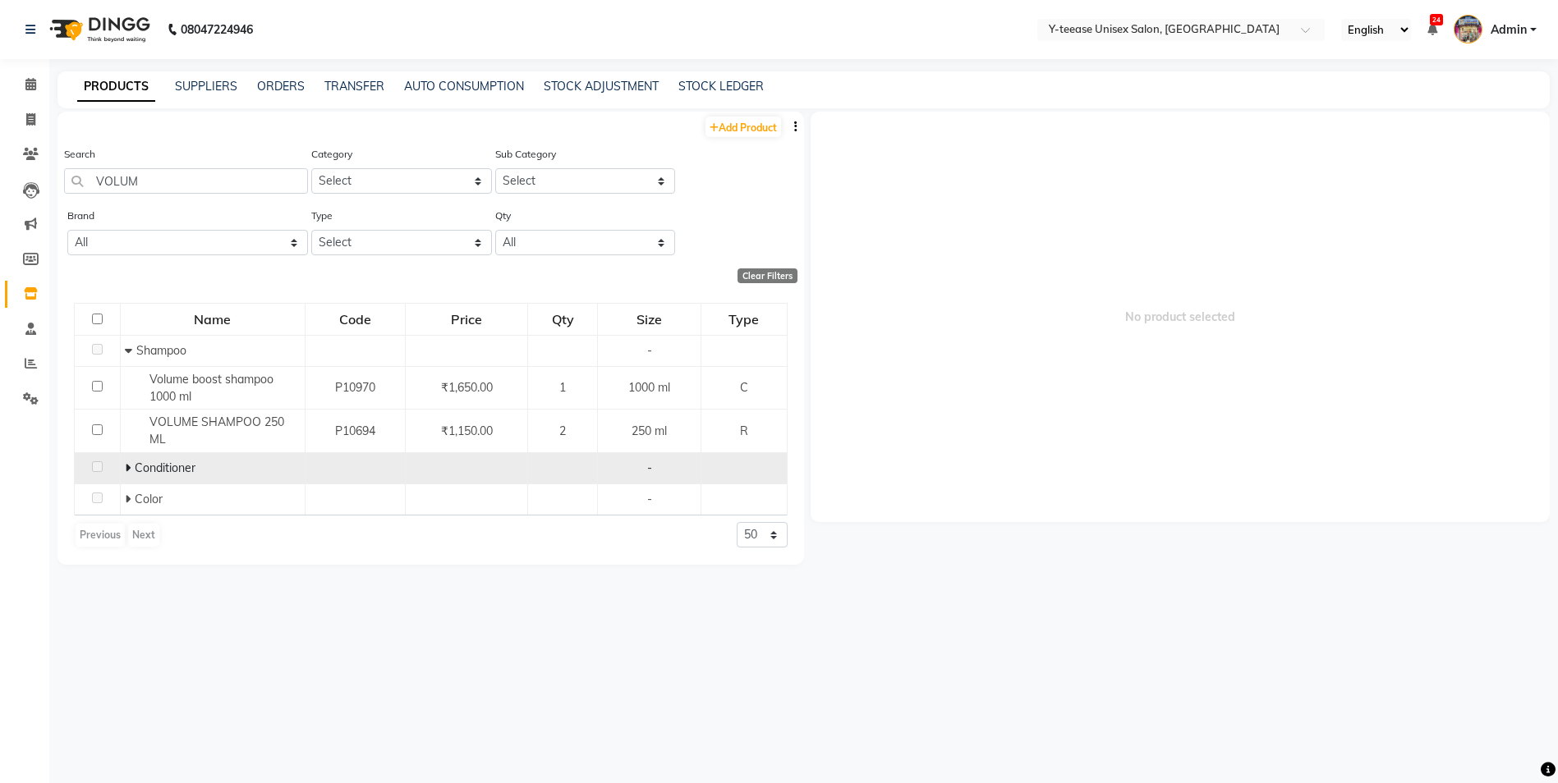
click at [129, 469] on span at bounding box center [130, 468] width 10 height 15
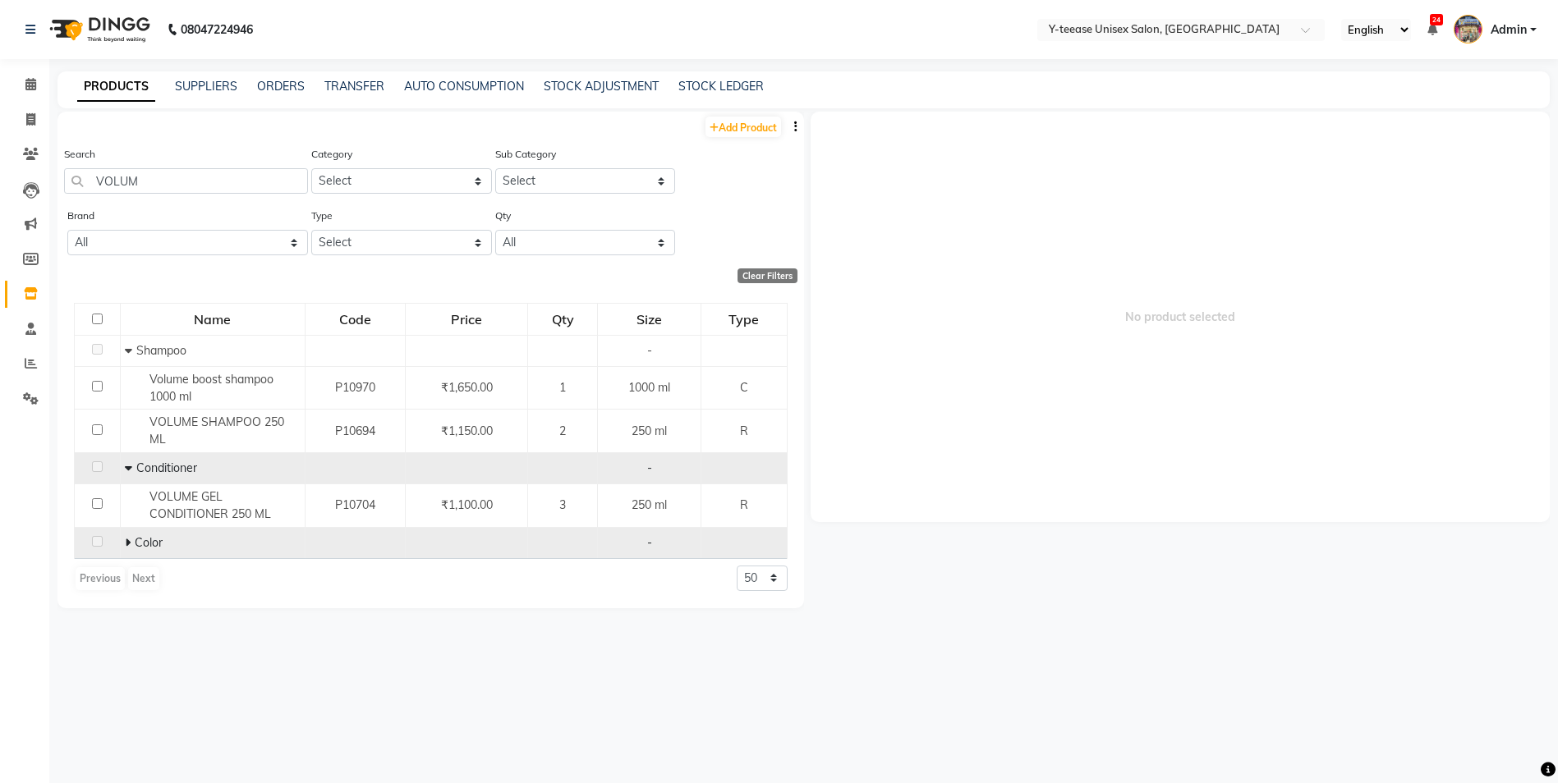
click at [127, 544] on icon at bounding box center [128, 542] width 6 height 11
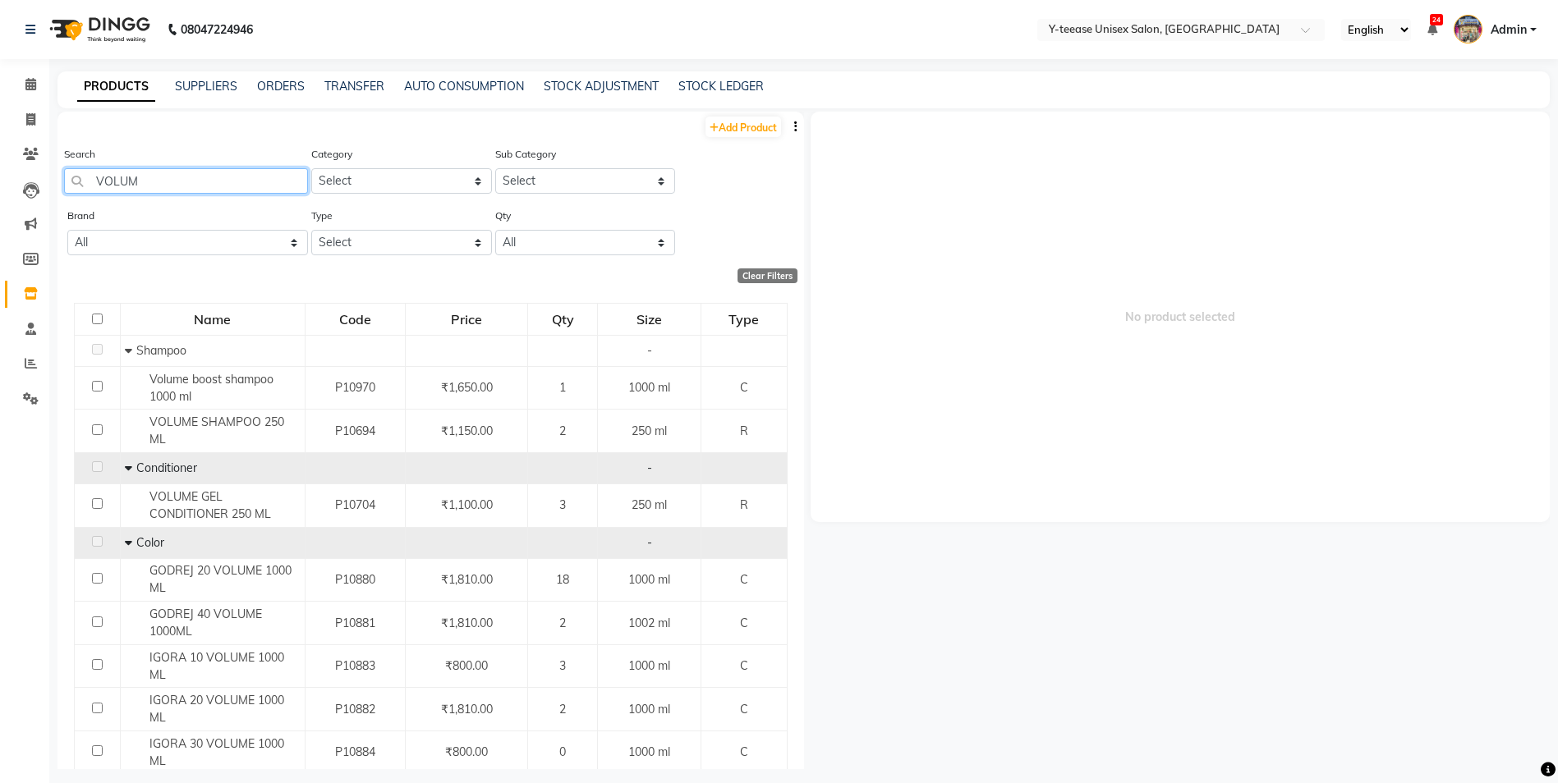
click at [172, 182] on input "VOLUM" at bounding box center [186, 180] width 244 height 25
type input "V"
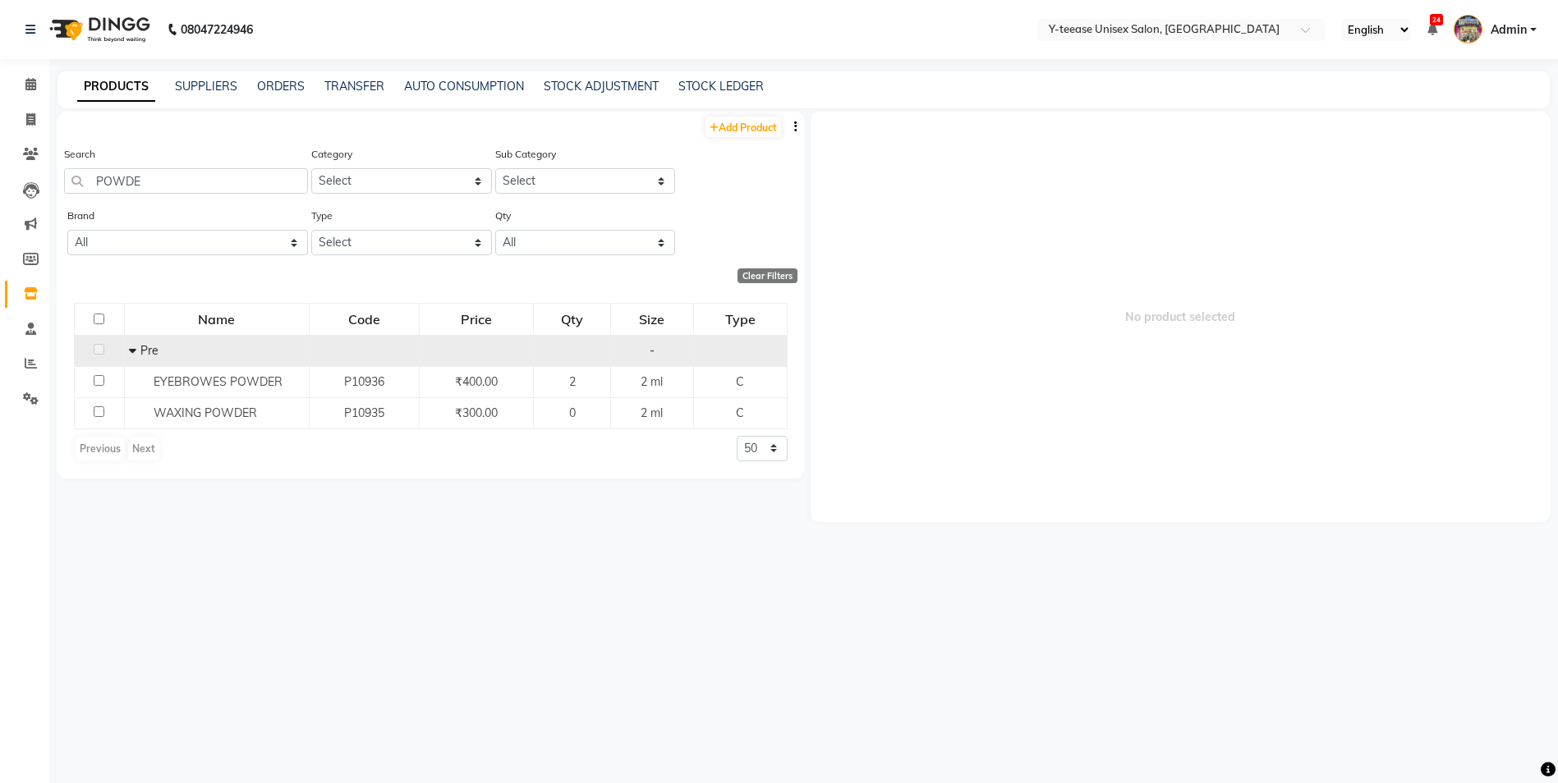
click at [135, 348] on span at bounding box center [134, 350] width 11 height 15
click at [135, 348] on icon at bounding box center [135, 350] width 6 height 11
click at [168, 181] on input "POWDE" at bounding box center [186, 180] width 244 height 25
type input "P"
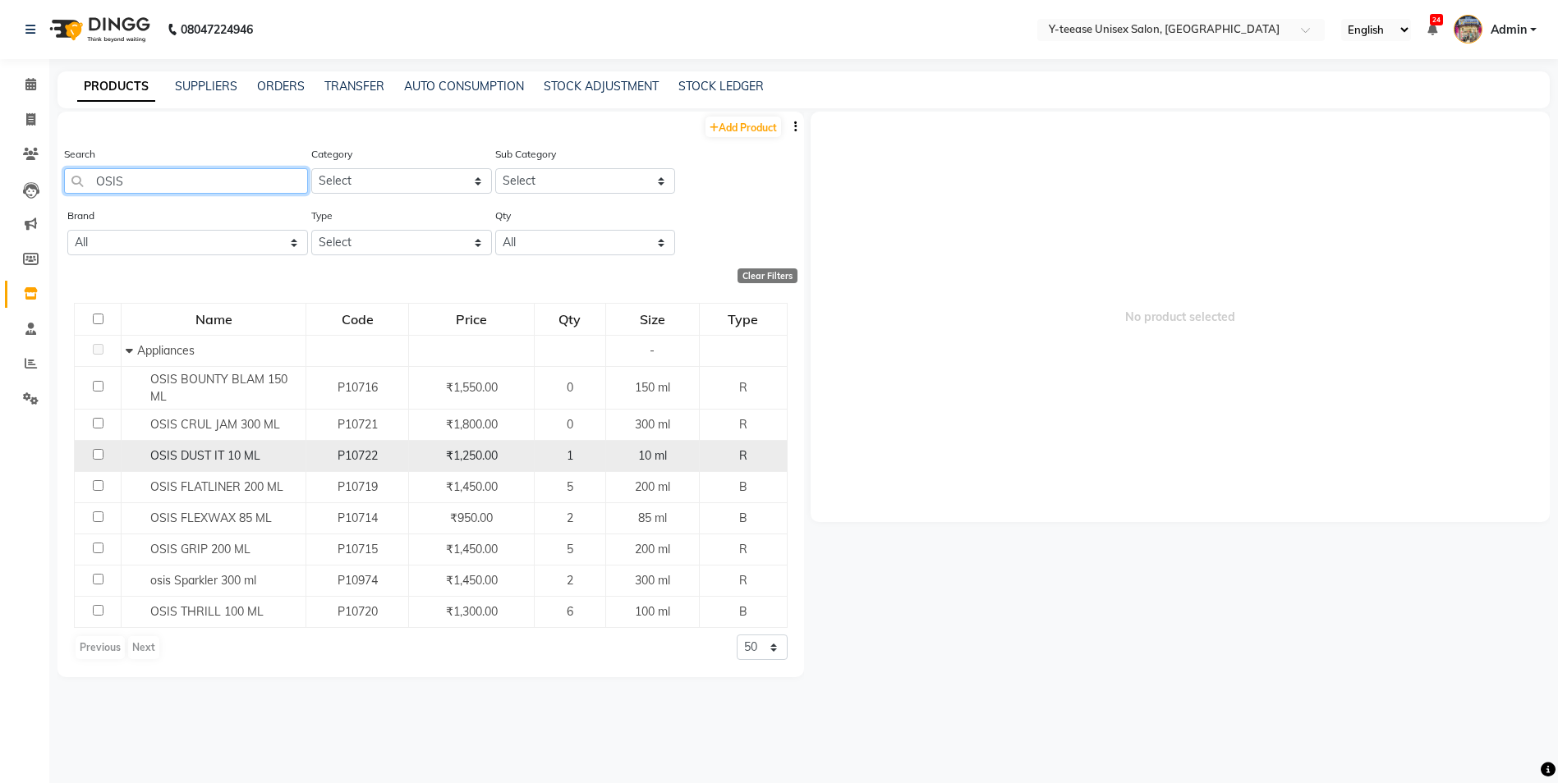
type input "OSIS"
click at [191, 452] on span "OSIS DUST IT 10 ML" at bounding box center [205, 455] width 110 height 15
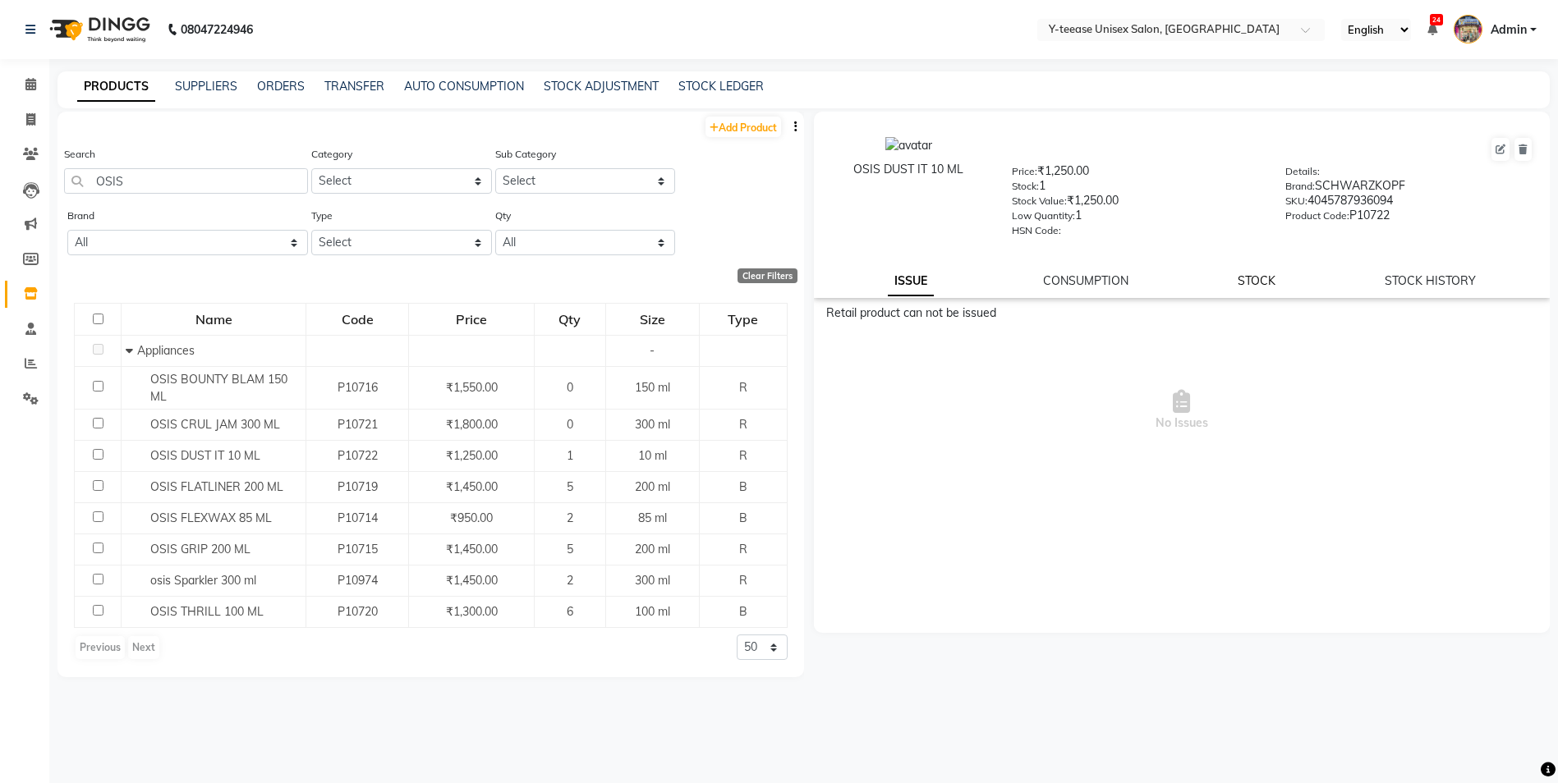
click at [1250, 276] on link "STOCK" at bounding box center [1256, 280] width 38 height 15
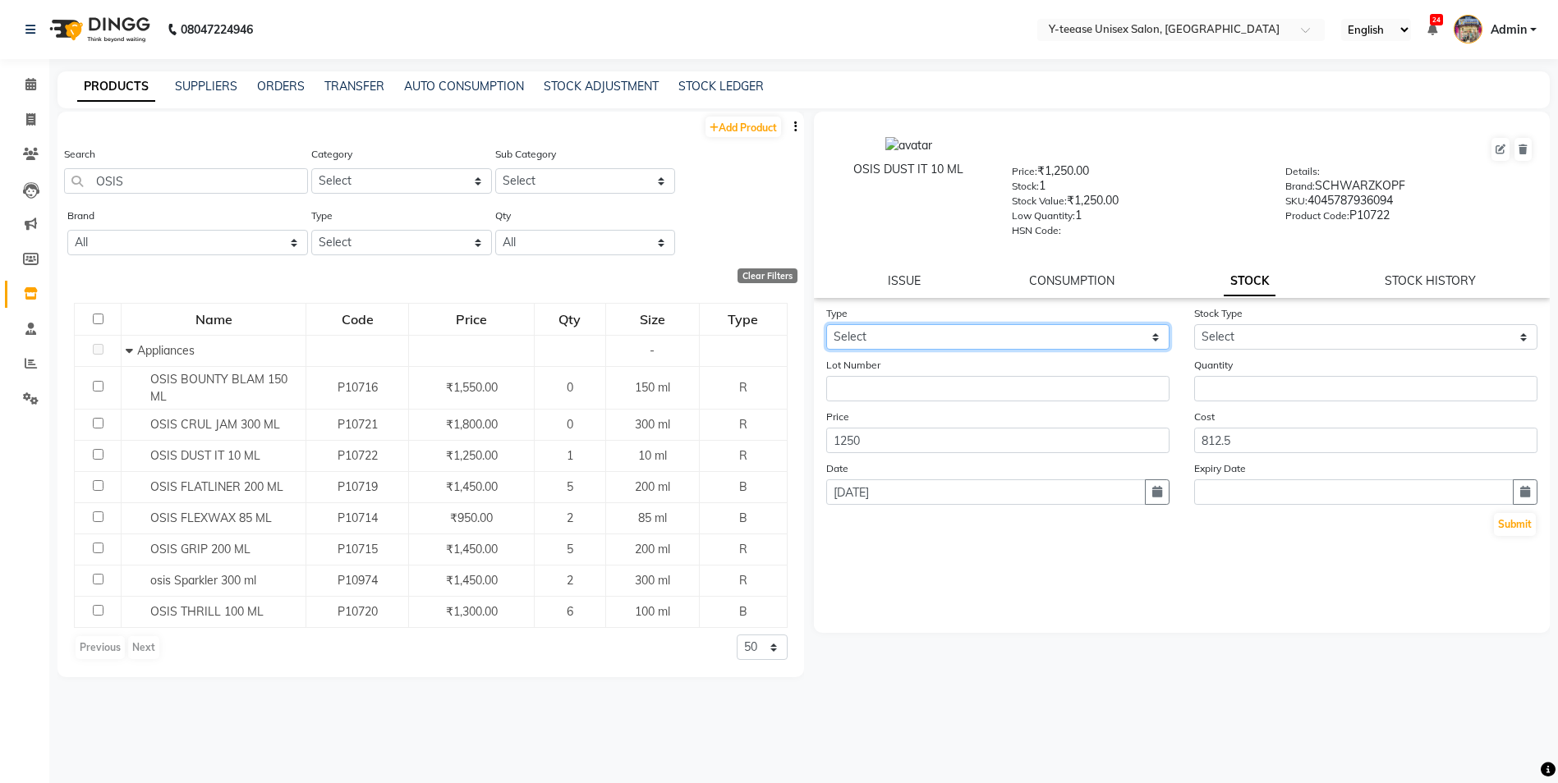
click at [1009, 336] on select "Select In Out" at bounding box center [997, 336] width 343 height 25
select select "out"
click at [826, 324] on select "Select In Out" at bounding box center [997, 336] width 343 height 25
select select
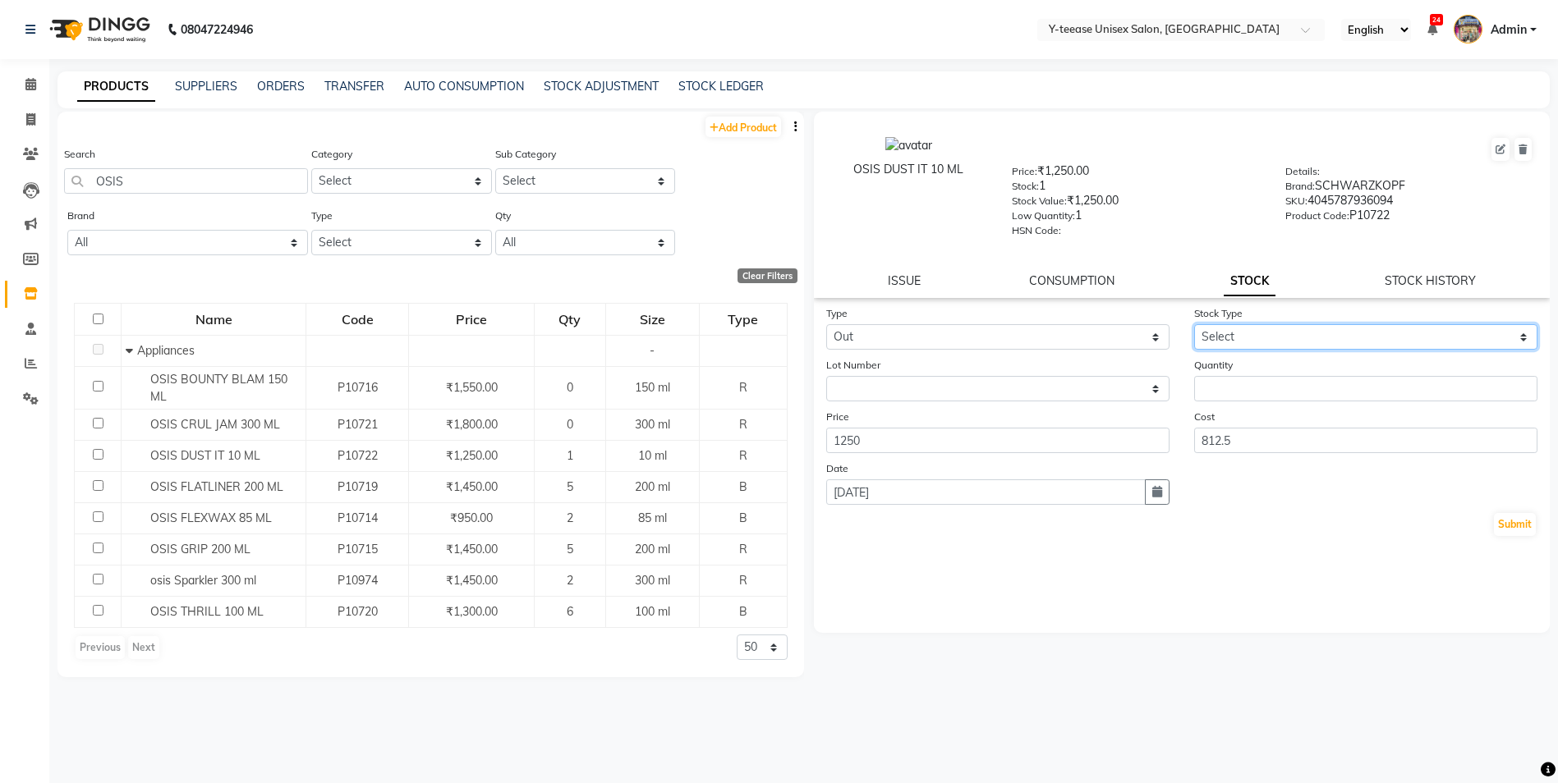
click at [1263, 336] on select "Select Internal Use Damaged Expired Adjustment Return Other" at bounding box center [1365, 336] width 343 height 25
select select "adjustment"
click at [1194, 324] on select "Select Internal Use Damaged Expired Adjustment Return Other" at bounding box center [1365, 336] width 343 height 25
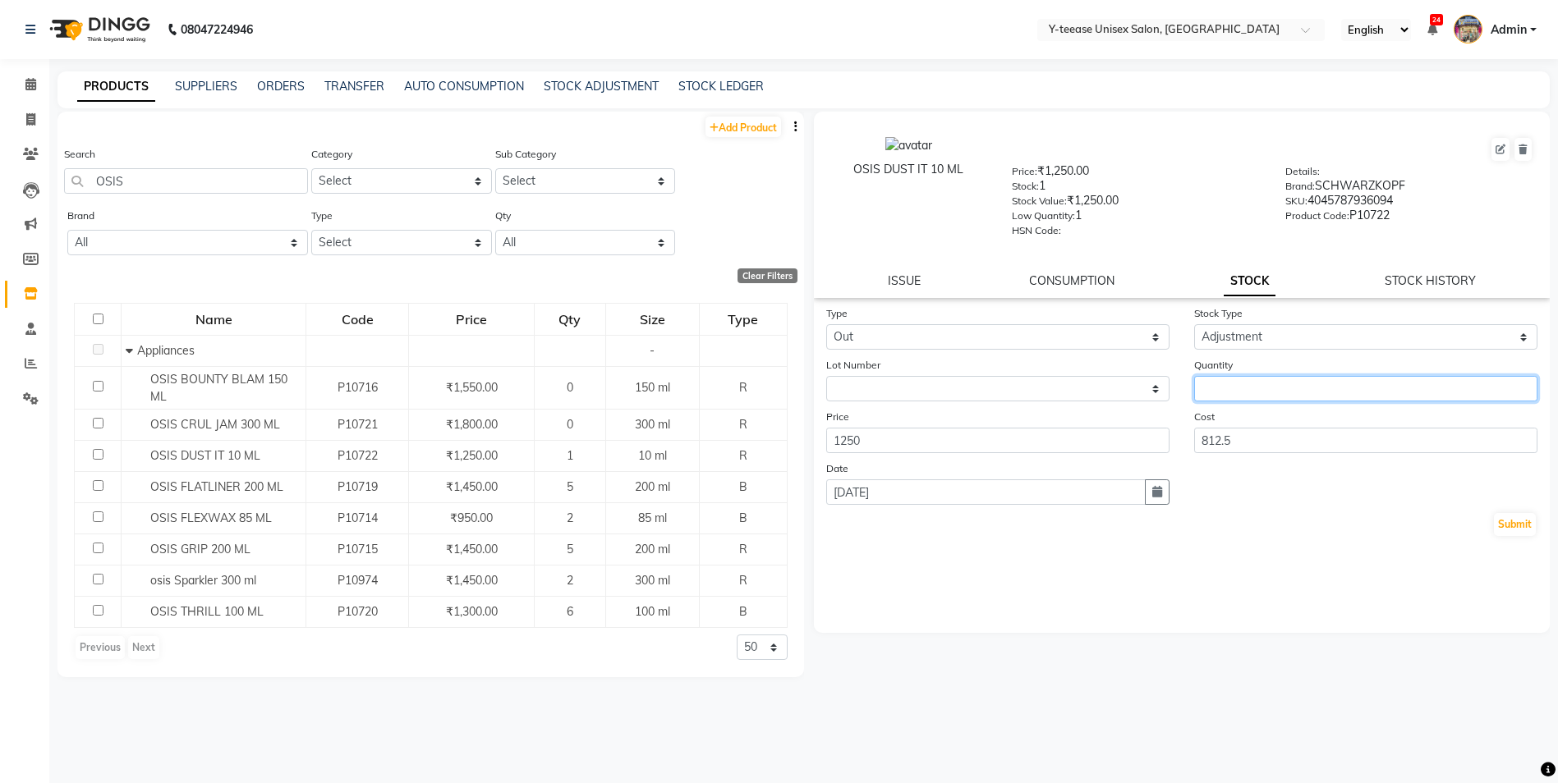
click at [1277, 388] on input "number" at bounding box center [1365, 388] width 343 height 25
type input "1"
click at [1507, 523] on button "Submit" at bounding box center [1515, 524] width 42 height 23
select select
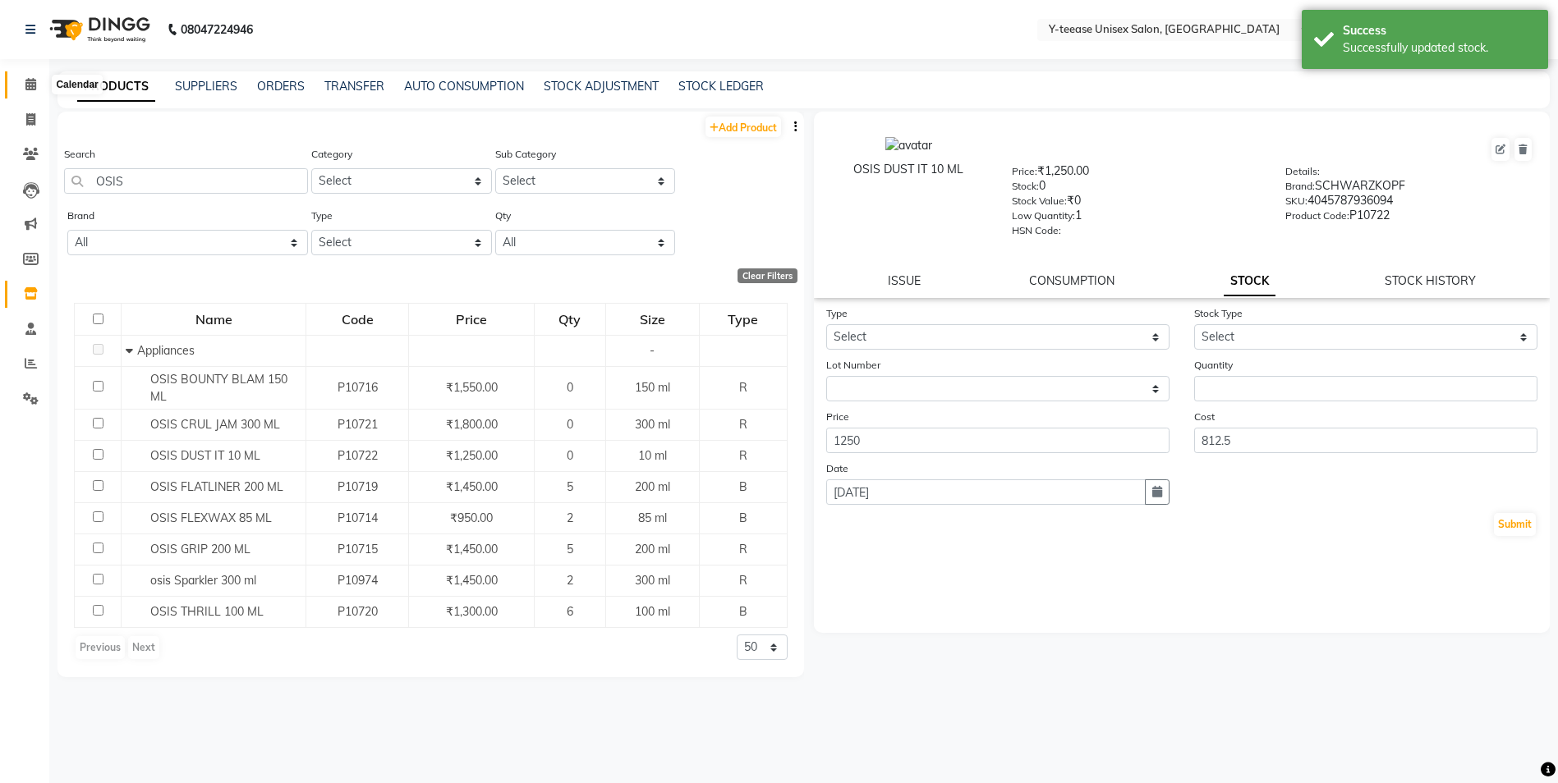
click at [37, 76] on span at bounding box center [30, 85] width 29 height 19
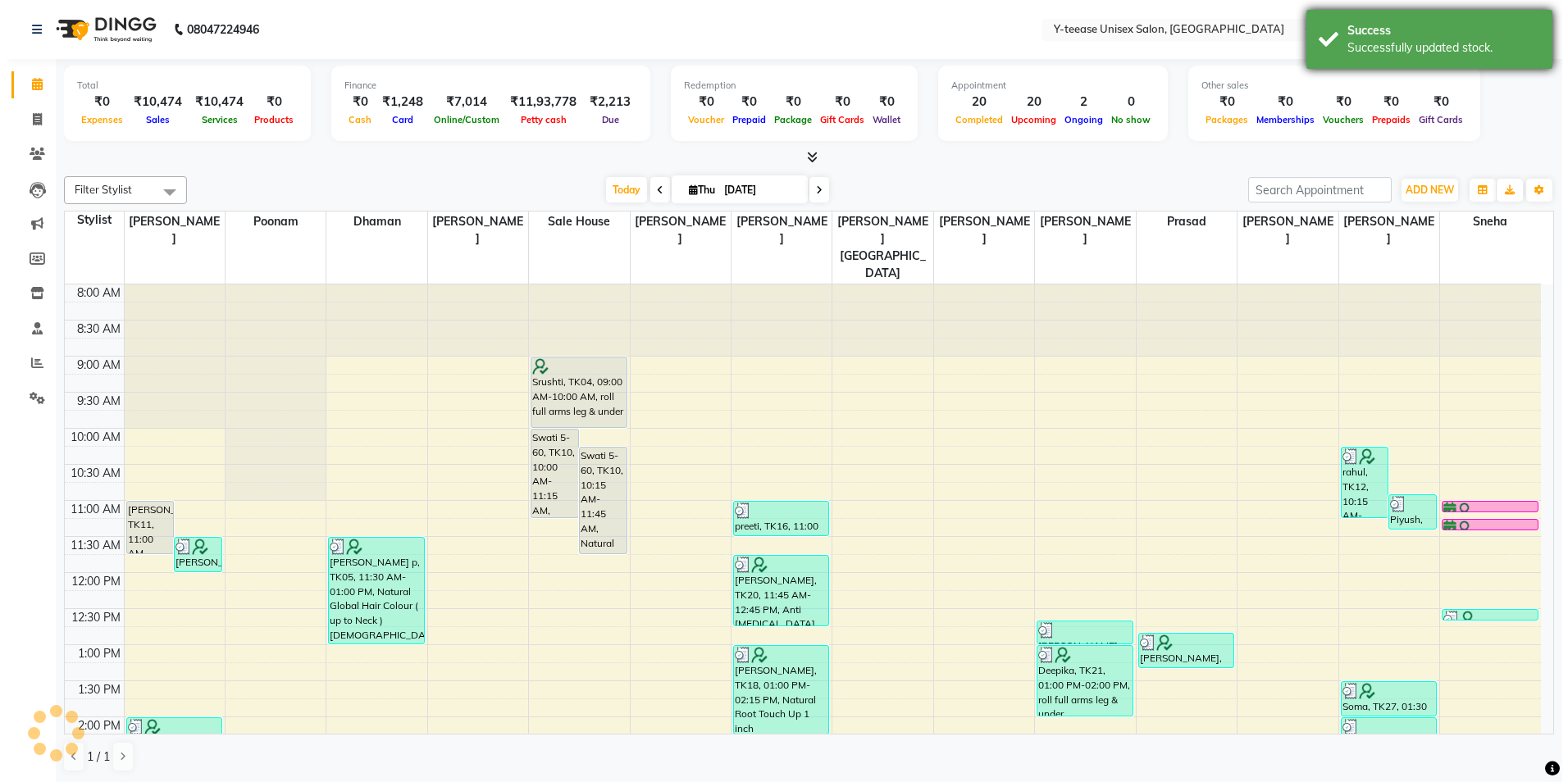
scroll to position [506, 0]
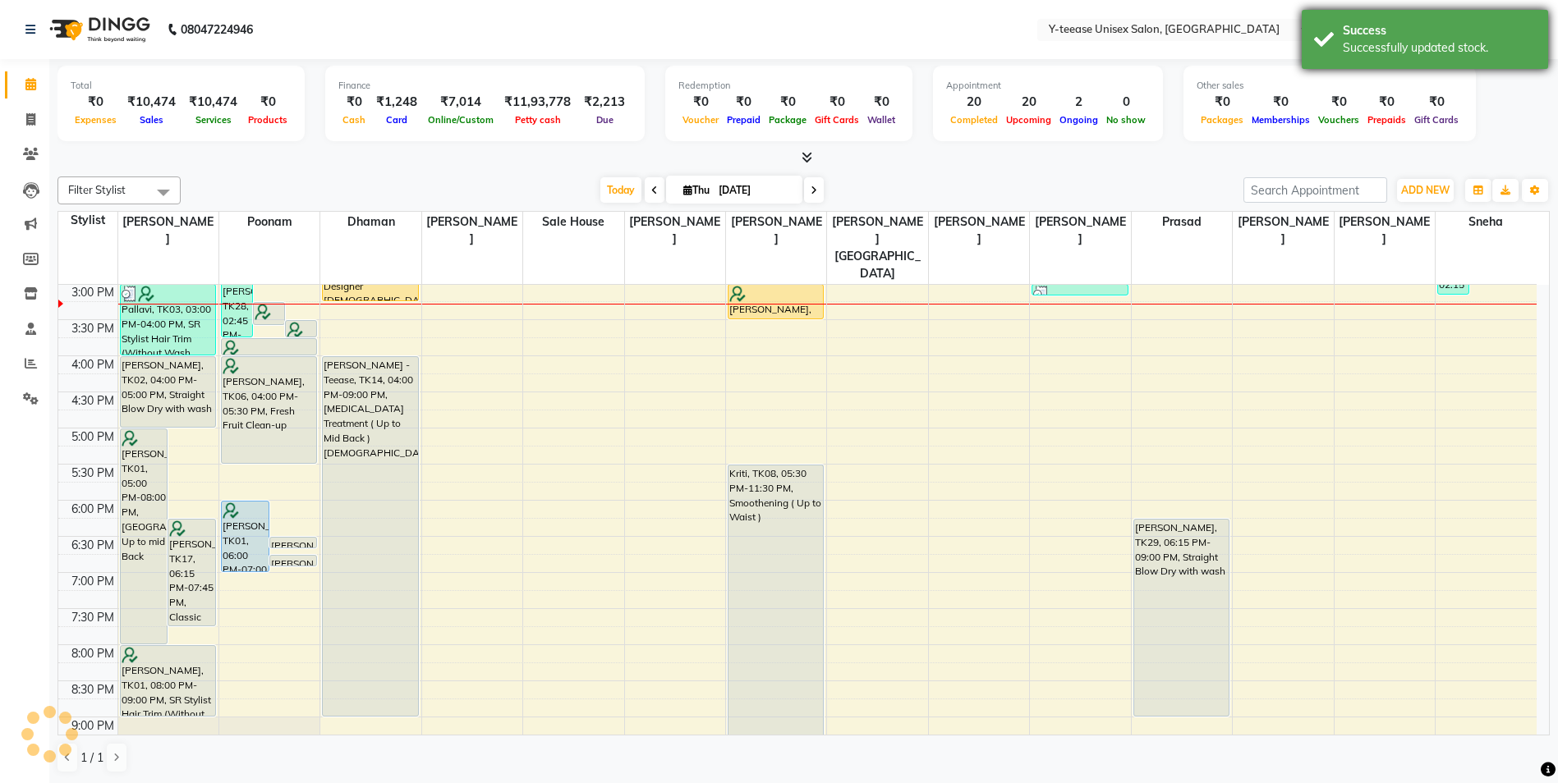
click at [1449, 41] on div "Successfully updated stock." at bounding box center [1439, 47] width 193 height 17
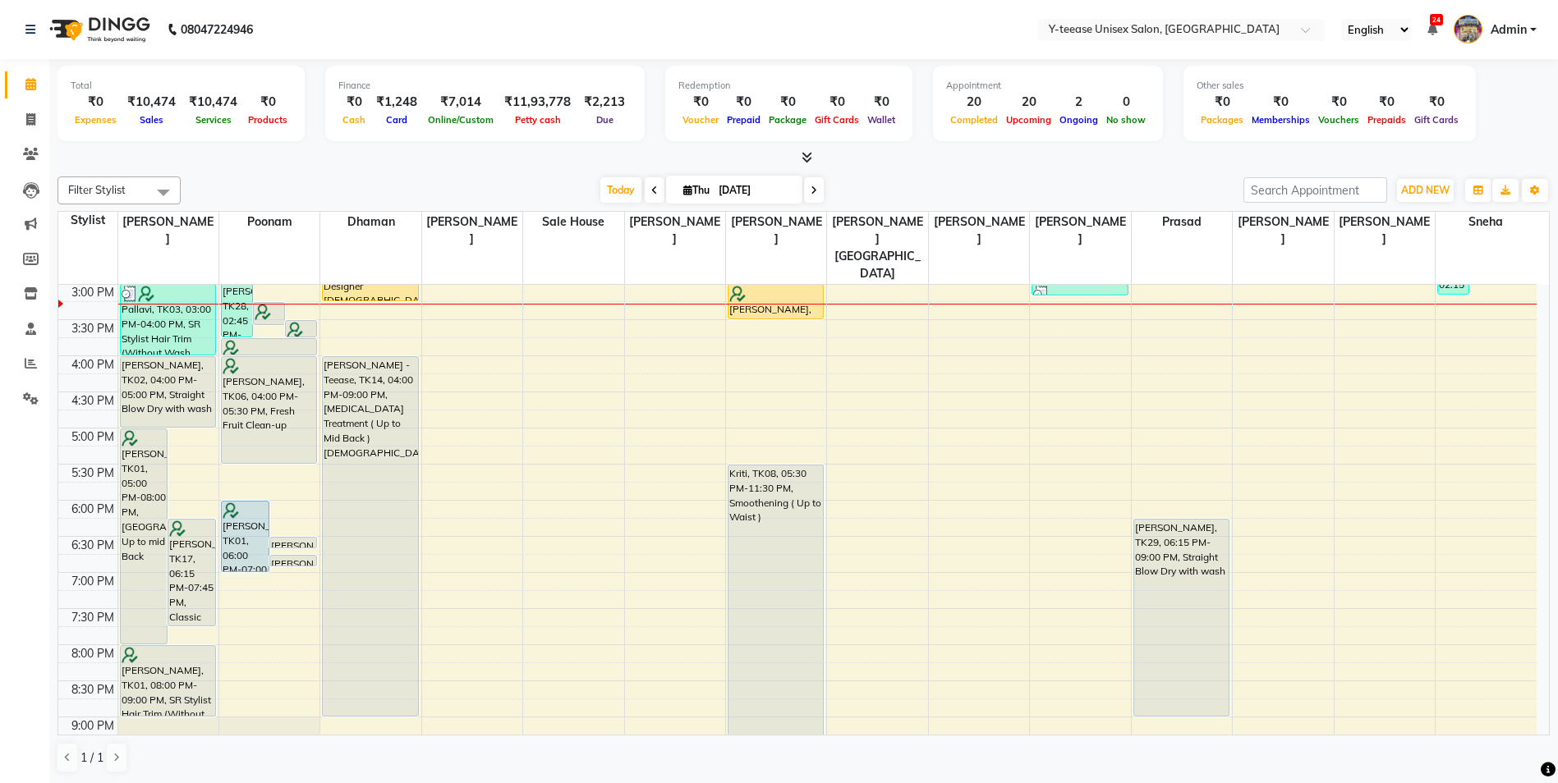
click at [1504, 28] on span "Admin" at bounding box center [1508, 29] width 36 height 17
click at [1434, 122] on link "Sign out" at bounding box center [1452, 117] width 150 height 25
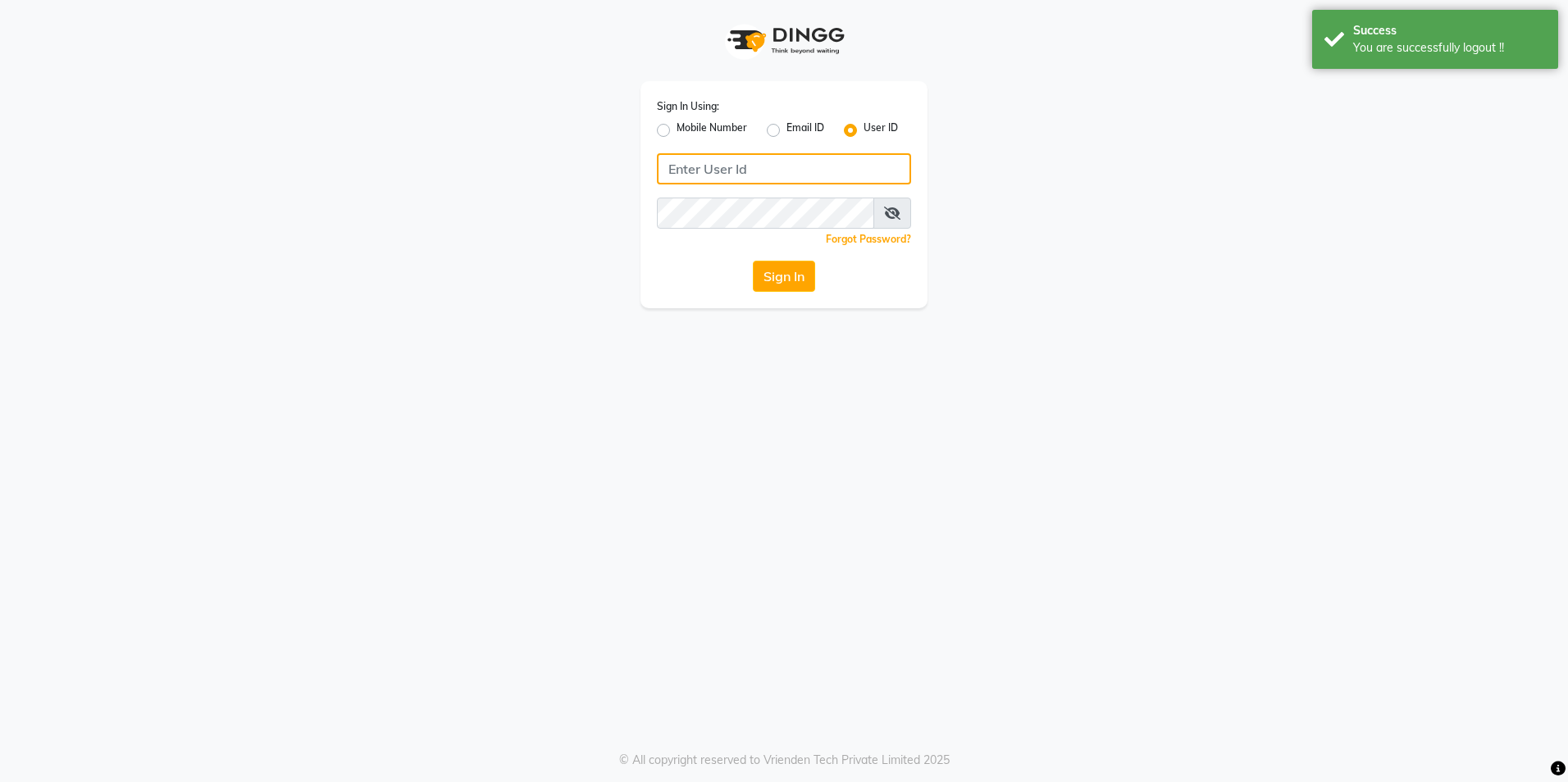
type input "8999679795"
click at [676, 128] on label "Mobile Number" at bounding box center [711, 131] width 71 height 20
click at [676, 128] on input "Mobile Number" at bounding box center [681, 126] width 11 height 11
radio input "true"
radio input "false"
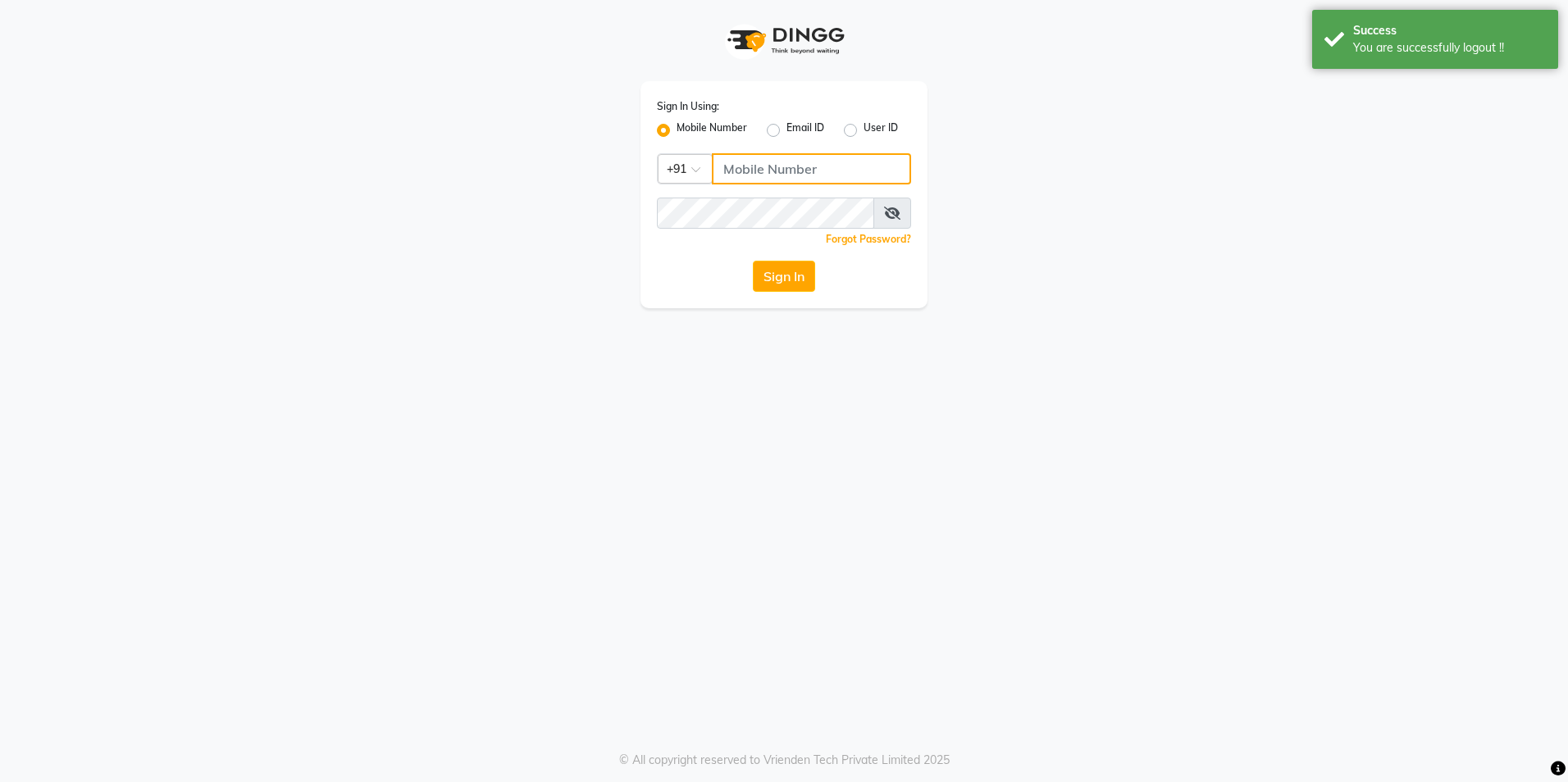
click at [795, 160] on input "Username" at bounding box center [812, 169] width 200 height 31
type input "8999679795"
click at [785, 273] on button "Sign In" at bounding box center [784, 276] width 62 height 31
